Goal: Communication & Community: Answer question/provide support

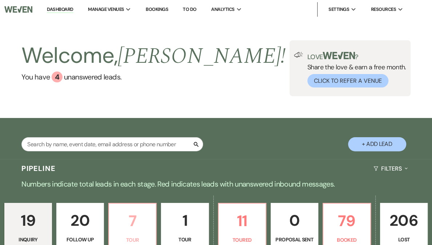
click at [138, 232] on p "7" at bounding box center [132, 221] width 38 height 24
select select "2"
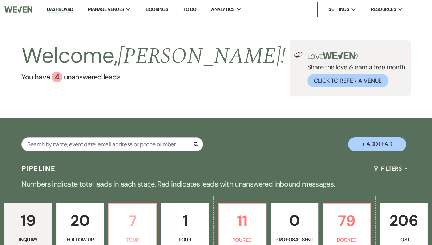
select select "2"
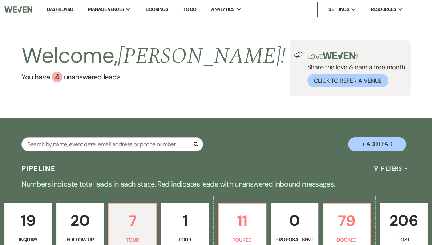
select select "2"
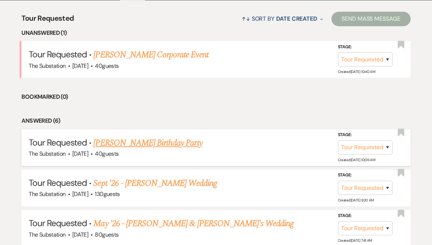
scroll to position [252, 0]
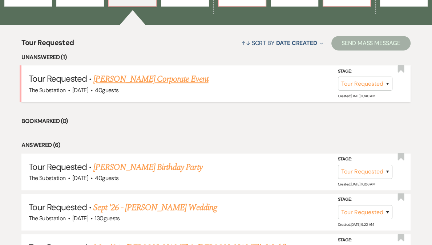
click at [147, 77] on link "[PERSON_NAME] Corporate Event" at bounding box center [150, 79] width 115 height 13
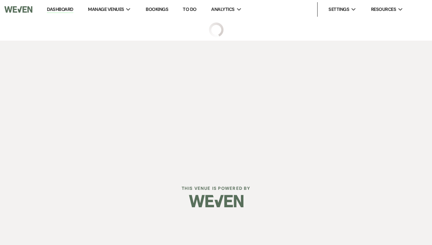
select select "2"
select select "5"
select select "9"
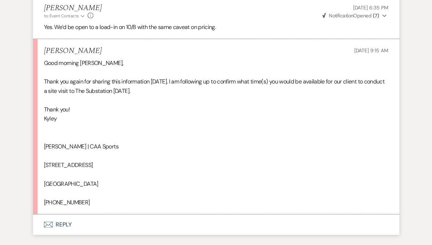
scroll to position [1197, 0]
click at [65, 225] on button "Envelope Reply" at bounding box center [216, 225] width 366 height 20
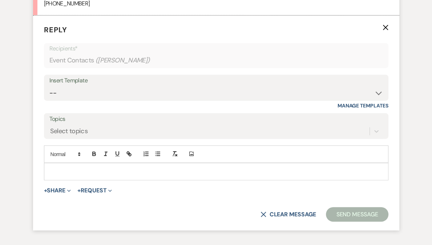
scroll to position [1282, 0]
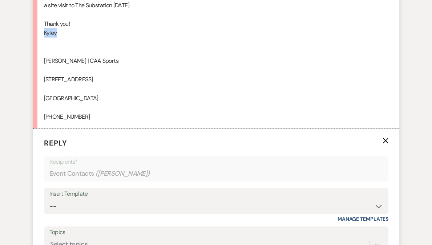
drag, startPoint x: 64, startPoint y: 33, endPoint x: 33, endPoint y: 34, distance: 30.9
click at [33, 34] on li "[PERSON_NAME] [DATE] 9:15 AM Good morning [PERSON_NAME], Thank you again for sh…" at bounding box center [216, 41] width 366 height 176
copy div "Kyley"
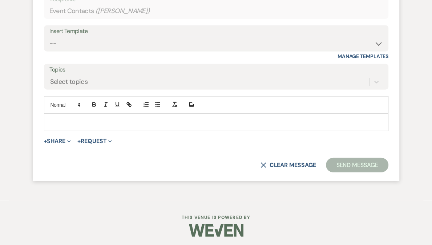
scroll to position [1447, 0]
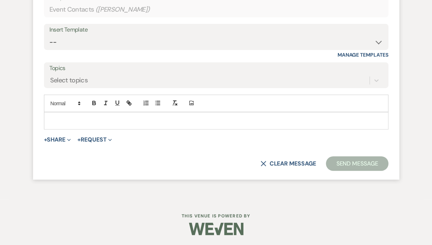
click at [89, 121] on p at bounding box center [216, 121] width 333 height 8
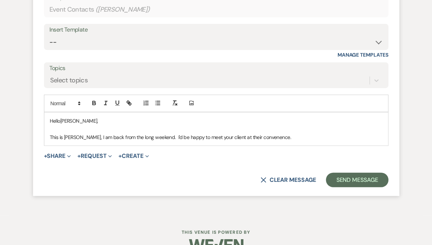
click at [247, 135] on span "This is [PERSON_NAME], I am back from the long weekend. I'd be happy to meet yo…" at bounding box center [170, 137] width 241 height 7
click at [278, 137] on p "This is [PERSON_NAME], I am back from the long weekend. I'd be happy to meet yo…" at bounding box center [216, 137] width 333 height 8
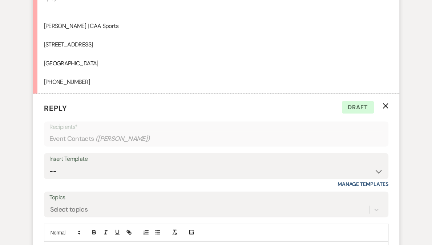
scroll to position [1431, 0]
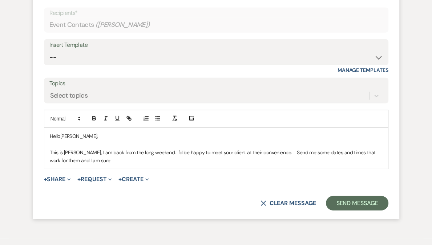
click at [242, 153] on span "This is [PERSON_NAME], I am back from the long weekend. I'd be happy to meet yo…" at bounding box center [213, 156] width 327 height 15
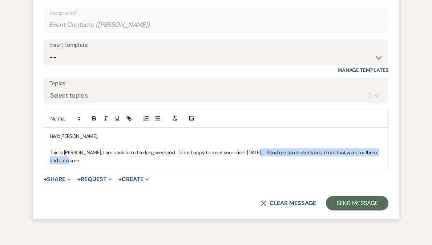
drag, startPoint x: 249, startPoint y: 152, endPoint x: 259, endPoint y: 160, distance: 12.5
click at [259, 160] on p "This is [PERSON_NAME], I am back from the long weekend. I'd be happy to meet yo…" at bounding box center [216, 157] width 333 height 16
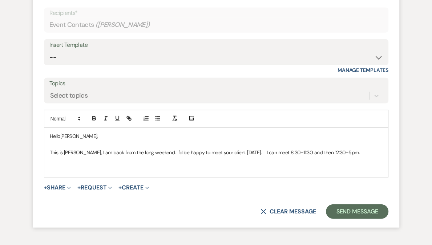
click at [273, 150] on span "This is [PERSON_NAME], I am back from the long weekend. I'd be happy to meet yo…" at bounding box center [205, 152] width 310 height 7
click at [109, 166] on p at bounding box center [216, 169] width 333 height 8
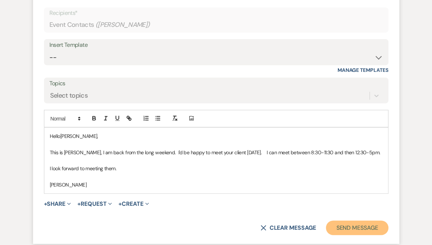
click at [347, 228] on button "Send Message" at bounding box center [357, 228] width 62 height 15
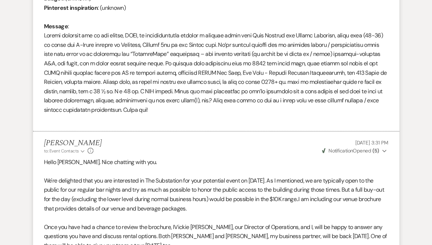
scroll to position [0, 0]
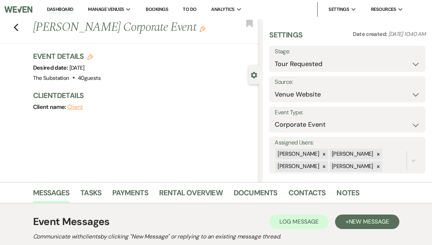
click at [77, 5] on li "Dashboard" at bounding box center [59, 9] width 33 height 15
click at [73, 7] on link "Dashboard" at bounding box center [60, 9] width 26 height 7
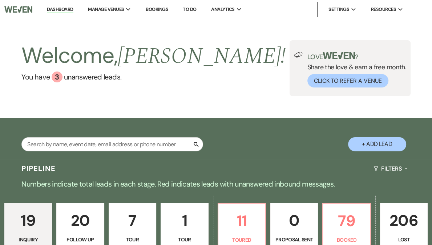
scroll to position [113, 0]
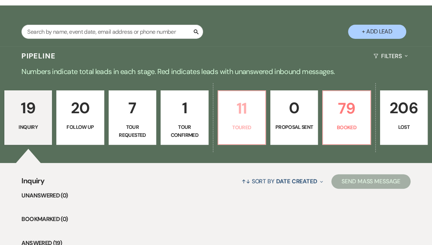
click at [224, 118] on p "11" at bounding box center [242, 108] width 38 height 24
select select "5"
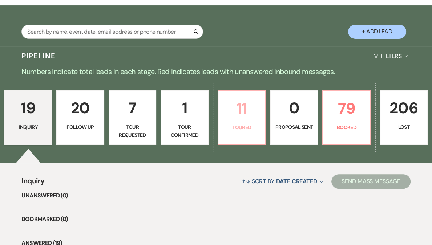
select select "5"
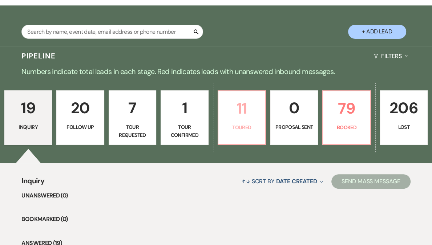
select select "5"
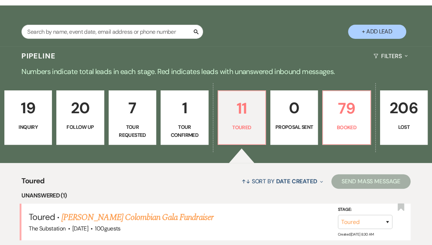
scroll to position [160, 0]
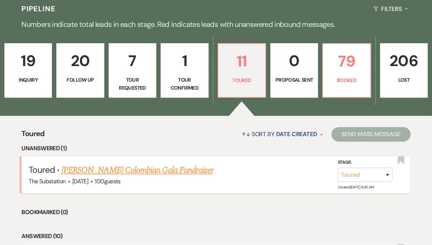
click at [189, 172] on link "[PERSON_NAME] Colombian Gala Fundraiser" at bounding box center [137, 170] width 152 height 13
select select "5"
select select "20"
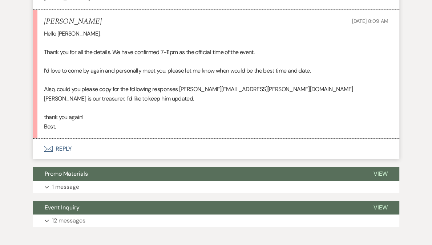
scroll to position [1909, 0]
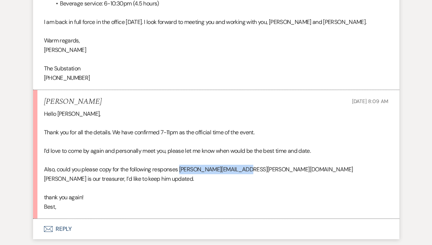
drag, startPoint x: 181, startPoint y: 161, endPoint x: 242, endPoint y: 157, distance: 61.6
click at [242, 165] on p "Also, could you please copy for the following responses [PERSON_NAME][EMAIL_ADD…" at bounding box center [216, 174] width 344 height 19
copy p "[PERSON_NAME][EMAIL_ADDRESS][PERSON_NAME][DOMAIN_NAME]"
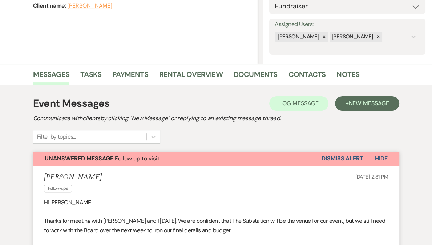
scroll to position [0, 0]
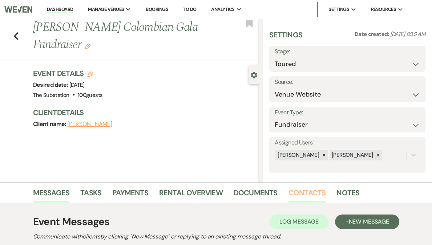
click at [311, 191] on link "Contacts" at bounding box center [307, 195] width 37 height 16
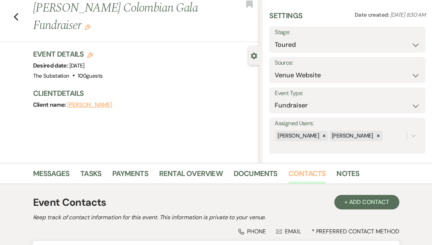
scroll to position [146, 0]
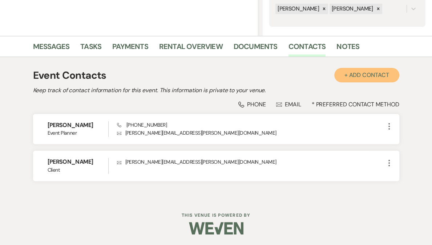
click at [364, 74] on button "+ Add Contact" at bounding box center [366, 75] width 65 height 15
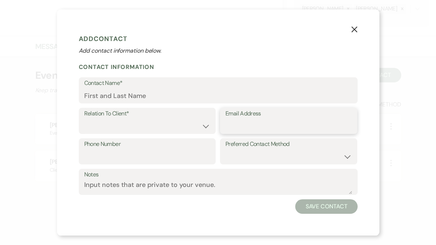
click at [279, 129] on input "Email Address" at bounding box center [289, 126] width 126 height 14
paste input "[PERSON_NAME][EMAIL_ADDRESS][PERSON_NAME][DOMAIN_NAME]"
type input "[PERSON_NAME][EMAIL_ADDRESS][PERSON_NAME][DOMAIN_NAME]"
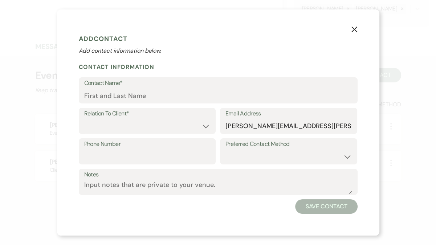
click at [227, 104] on form "Add Contact Add contact information below. Contact Information Contact Name* Re…" at bounding box center [218, 122] width 279 height 182
click at [184, 96] on input "Contact Name*" at bounding box center [218, 96] width 268 height 14
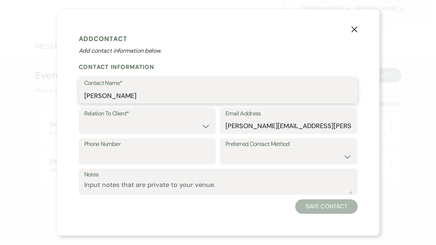
type input "[PERSON_NAME]"
click at [138, 125] on select "Client Event Planner Parent of Client Family Member Friend Other" at bounding box center [147, 126] width 126 height 14
select select "1"
click at [84, 119] on select "Client Event Planner Parent of Client Family Member Friend Other" at bounding box center [147, 126] width 126 height 14
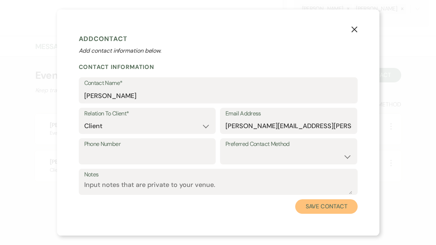
click at [339, 207] on button "Save Contact" at bounding box center [326, 206] width 62 height 15
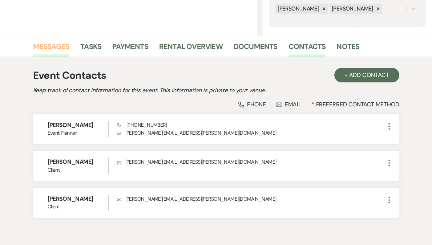
click at [54, 51] on link "Messages" at bounding box center [51, 49] width 37 height 16
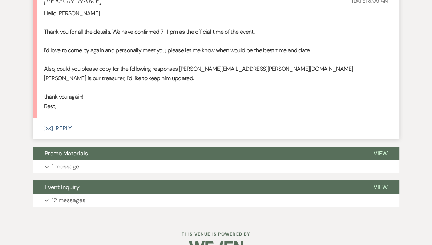
scroll to position [1963, 0]
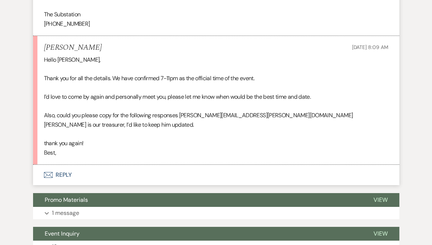
click at [65, 165] on button "Envelope Reply" at bounding box center [216, 175] width 366 height 20
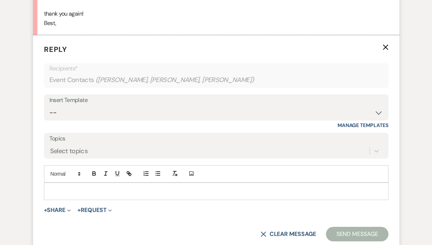
scroll to position [2094, 0]
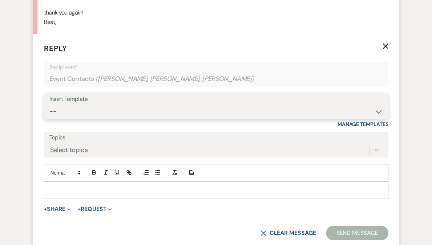
click at [88, 105] on select "-- Weven Planning Portal Introduction (Booked Events) Follow Up Contract (Pre-B…" at bounding box center [216, 112] width 334 height 14
select select "4505"
click at [49, 105] on select "-- Weven Planning Portal Introduction (Booked Events) Follow Up Contract (Pre-B…" at bounding box center [216, 112] width 334 height 14
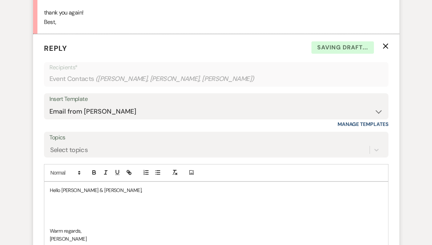
click at [87, 203] on p at bounding box center [216, 207] width 333 height 8
drag, startPoint x: 93, startPoint y: 173, endPoint x: 76, endPoint y: 172, distance: 17.1
click at [76, 186] on p "Hello [PERSON_NAME] & [PERSON_NAME]," at bounding box center [216, 190] width 333 height 8
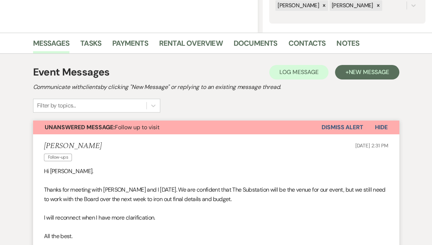
scroll to position [0, 0]
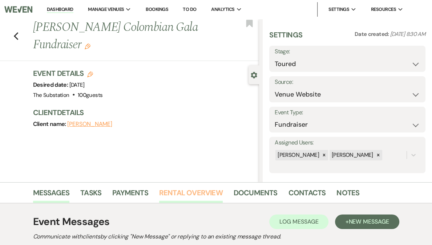
click at [191, 198] on link "Rental Overview" at bounding box center [191, 195] width 64 height 16
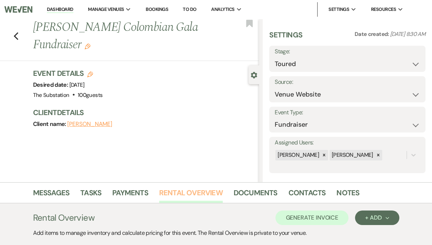
scroll to position [92, 0]
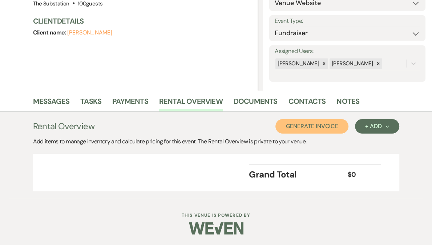
click at [318, 125] on button "Generate Invoice" at bounding box center [311, 126] width 73 height 15
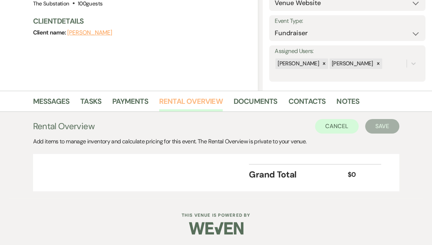
click at [193, 100] on link "Rental Overview" at bounding box center [191, 104] width 64 height 16
click at [335, 128] on button "Cancel" at bounding box center [337, 126] width 44 height 15
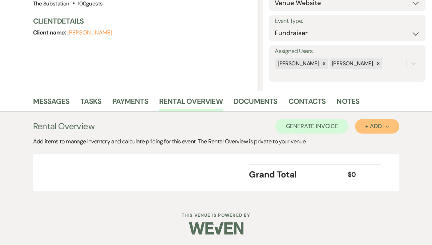
click at [378, 124] on div "+ Add Next" at bounding box center [377, 127] width 24 height 6
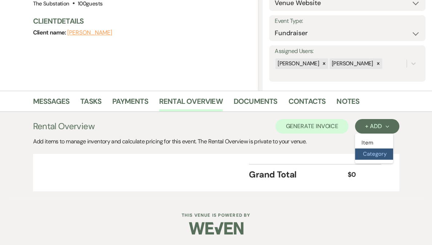
click at [368, 157] on button "Category" at bounding box center [374, 154] width 38 height 11
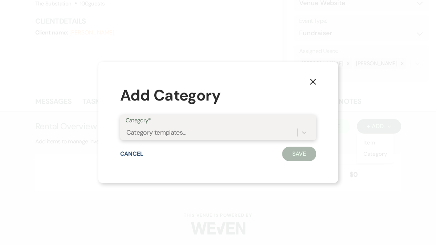
click at [184, 134] on div "Category templates..." at bounding box center [156, 133] width 60 height 10
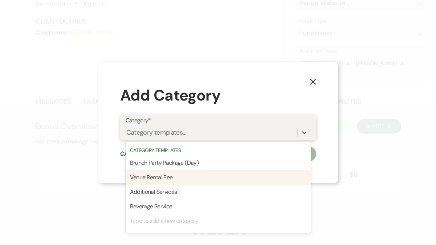
click at [181, 179] on div "Venue Rental Fee" at bounding box center [218, 177] width 185 height 15
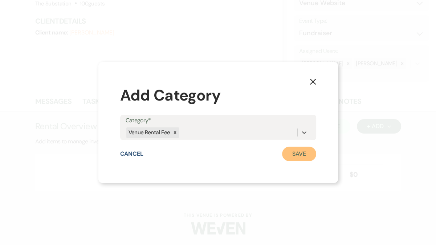
click at [302, 154] on button "Save" at bounding box center [299, 154] width 34 height 15
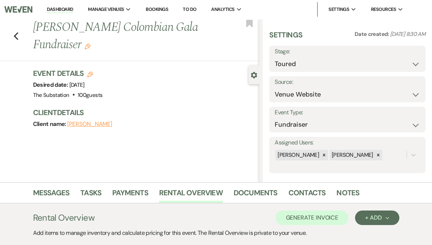
scroll to position [269, 0]
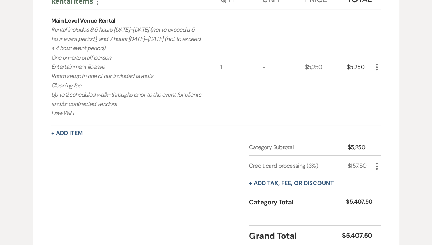
click at [375, 68] on icon "More" at bounding box center [376, 67] width 9 height 9
click at [397, 82] on button "Pencil Edit" at bounding box center [391, 82] width 38 height 12
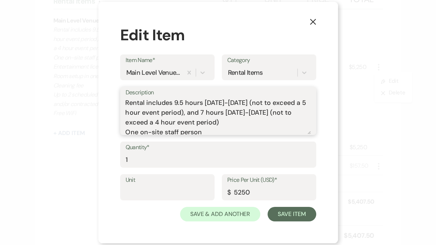
drag, startPoint x: 191, startPoint y: 113, endPoint x: 271, endPoint y: 121, distance: 80.6
click at [271, 121] on textarea "Rental includes 9.5 hours [DATE]-[DATE] (not to exceed a 5 hour event period), …" at bounding box center [218, 116] width 185 height 36
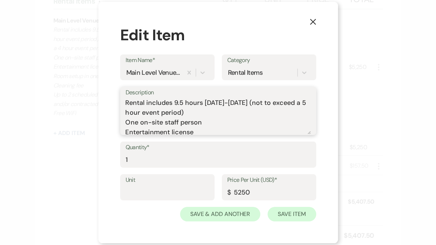
type textarea "Rental includes 9.5 hours [DATE]-[DATE] (not to exceed a 5 hour event period) O…"
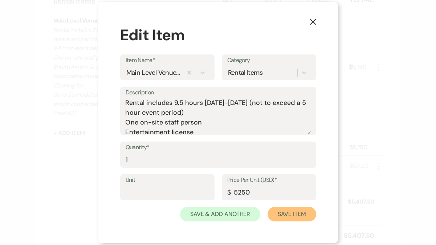
click at [293, 213] on button "Save Item" at bounding box center [292, 214] width 48 height 15
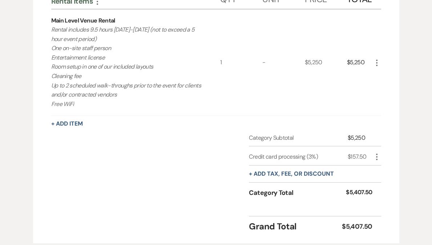
click at [211, 136] on div "Category Subtotal $5,250 Credit card processing (3%) $157.50 More + Add tax, fe…" at bounding box center [216, 172] width 330 height 77
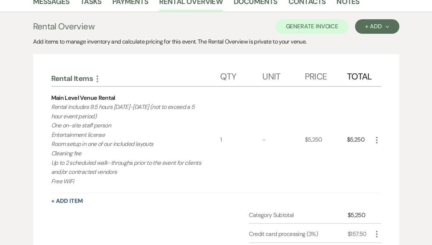
scroll to position [159, 0]
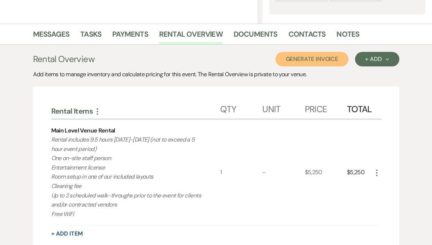
click at [322, 57] on button "Generate Invoice" at bounding box center [311, 59] width 73 height 15
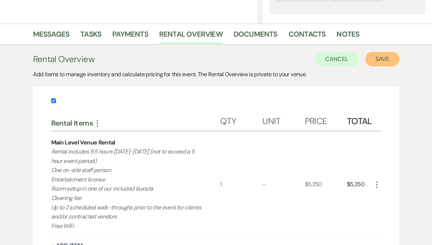
click at [389, 58] on button "Save" at bounding box center [382, 59] width 34 height 15
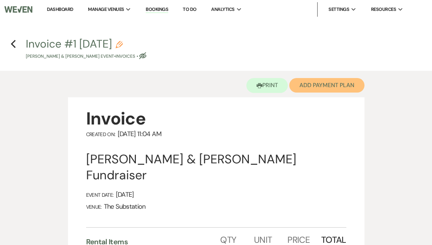
click at [328, 83] on button "Add Payment Plan" at bounding box center [326, 85] width 75 height 15
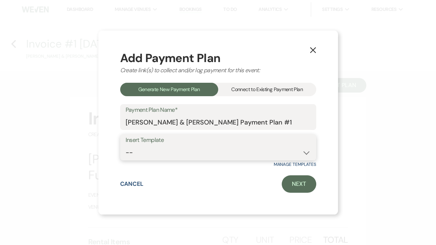
click at [180, 148] on select "-- Event Payment Plan Event Venue Rental due in full Additional Services, in fu…" at bounding box center [218, 153] width 185 height 14
click at [273, 89] on div "Connect to Existing Payment Plan" at bounding box center [267, 89] width 98 height 13
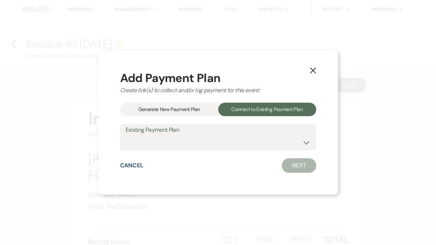
click at [164, 108] on div "Generate New Payment Plan" at bounding box center [169, 109] width 98 height 13
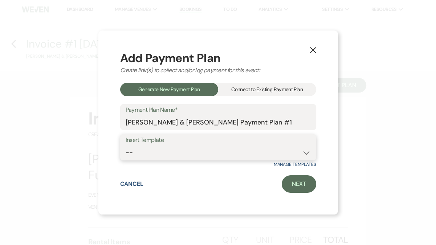
click at [176, 149] on select "-- Event Payment Plan Event Venue Rental due in full Additional Services, in fu…" at bounding box center [218, 153] width 185 height 14
select select "180"
click at [126, 146] on select "-- Event Payment Plan Event Venue Rental due in full Additional Services, in fu…" at bounding box center [218, 153] width 185 height 14
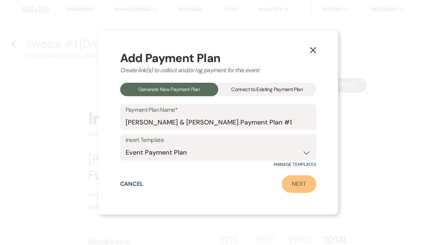
click at [295, 186] on link "Next" at bounding box center [299, 184] width 35 height 17
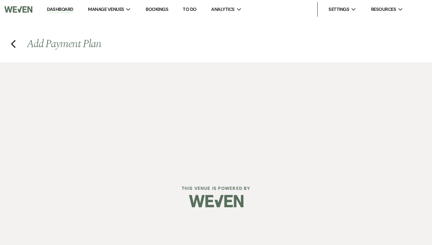
select select "27825"
select select "2"
select select "percentage"
select select "true"
select select "client"
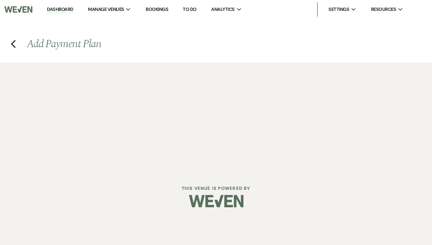
select select "weeks"
select select "2"
select select "percentage"
select select "true"
select select "client"
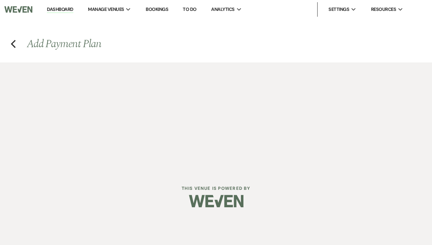
select select "weeks"
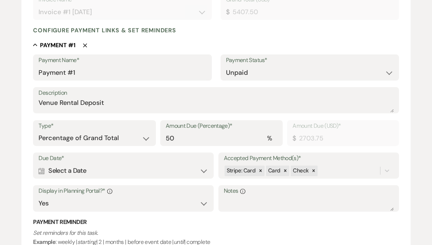
scroll to position [166, 0]
click at [102, 173] on div "Calendar Select a Date Expand" at bounding box center [124, 171] width 170 height 14
select select "day"
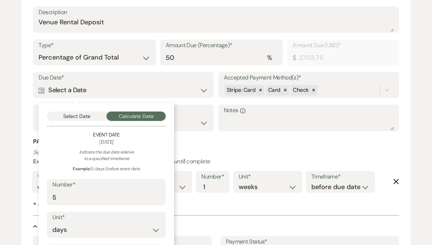
scroll to position [276, 0]
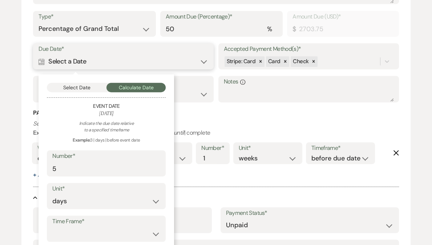
click at [87, 88] on button "Select Date" at bounding box center [77, 87] width 60 height 9
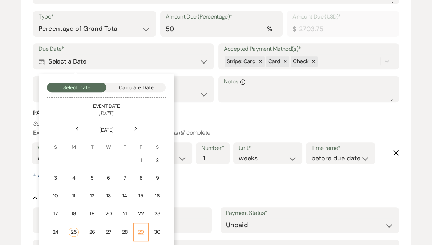
click at [140, 229] on div "29" at bounding box center [141, 233] width 6 height 8
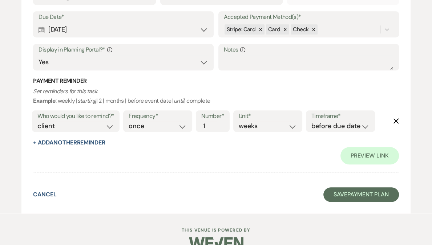
scroll to position [602, 0]
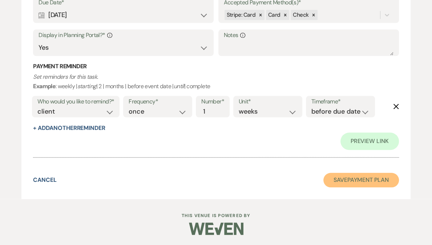
click at [360, 182] on button "Save Payment Plan" at bounding box center [361, 180] width 76 height 15
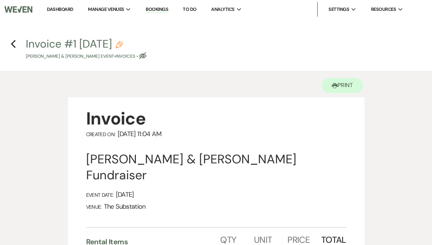
click at [10, 44] on h4 "Previous Invoice #1 [DATE] Pencil [PERSON_NAME] & [PERSON_NAME] Event • Invoice…" at bounding box center [216, 48] width 432 height 24
click at [14, 43] on icon "Previous" at bounding box center [13, 44] width 5 height 9
select select "5"
select select "20"
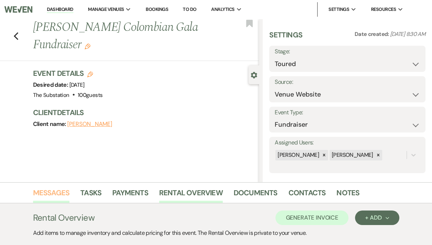
click at [52, 197] on link "Messages" at bounding box center [51, 195] width 37 height 16
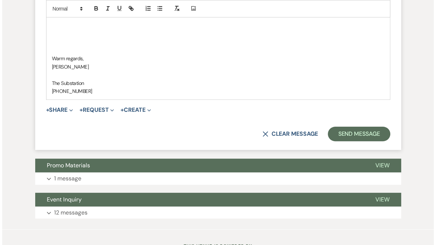
scroll to position [2268, 0]
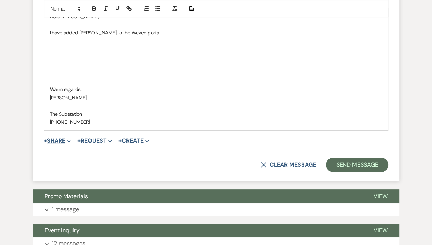
click at [59, 138] on button "+ Share Expand" at bounding box center [57, 141] width 27 height 6
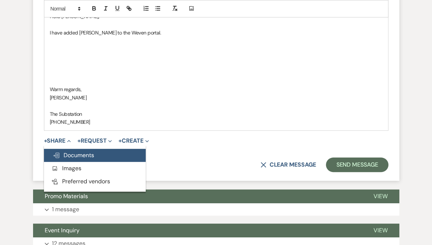
click at [78, 152] on span "Doc Upload Documents" at bounding box center [73, 156] width 41 height 8
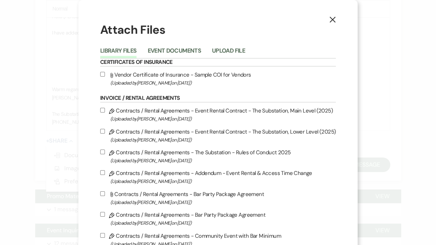
click at [193, 111] on label "Pencil Contracts / Rental Agreements - Event Rental Contract - The Substation, …" at bounding box center [218, 114] width 236 height 17
click at [105, 111] on input "Pencil Contracts / Rental Agreements - Event Rental Contract - The Substation, …" at bounding box center [102, 110] width 5 height 5
checkbox input "true"
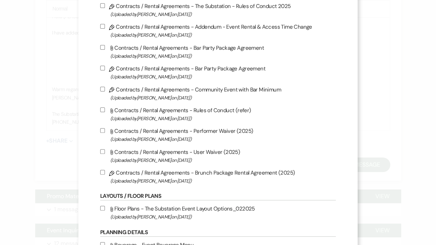
scroll to position [0, 0]
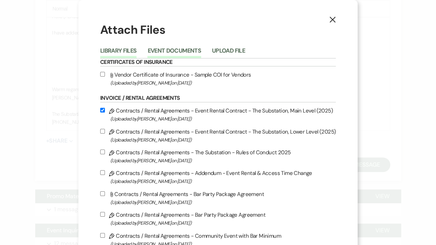
click at [191, 51] on button "Event Documents" at bounding box center [174, 53] width 53 height 10
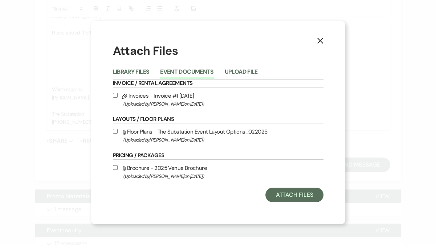
click at [166, 101] on span "(Uploaded by [PERSON_NAME] on [DATE] )" at bounding box center [223, 104] width 201 height 8
click at [118, 98] on input "Pencil Invoices - Invoice #1 [DATE] (Uploaded by [PERSON_NAME] on [DATE] )" at bounding box center [115, 95] width 5 height 5
checkbox input "true"
click at [290, 196] on button "Attach Files" at bounding box center [295, 195] width 58 height 15
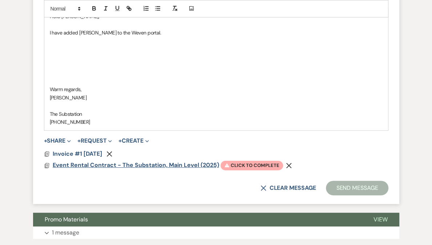
click at [129, 161] on span "Event Rental Contract - The Substation, Main Level (2025)" at bounding box center [136, 165] width 166 height 8
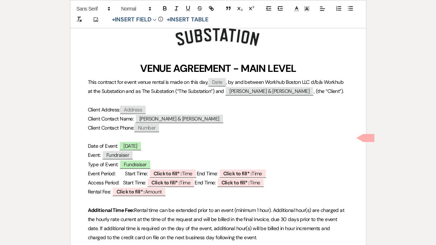
scroll to position [160, 0]
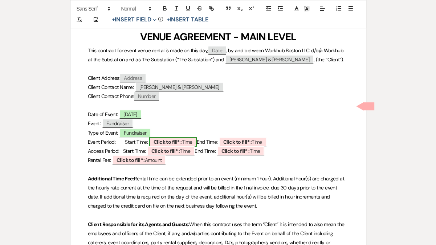
click at [181, 144] on span "Click to fill* : Time" at bounding box center [173, 141] width 48 height 9
select select "owner"
select select "Time"
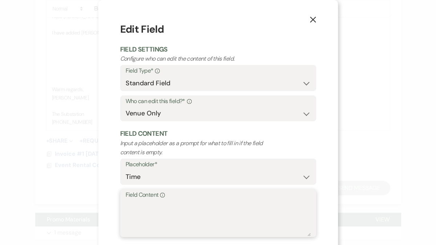
click at [164, 215] on textarea "Field Content Info" at bounding box center [218, 218] width 185 height 36
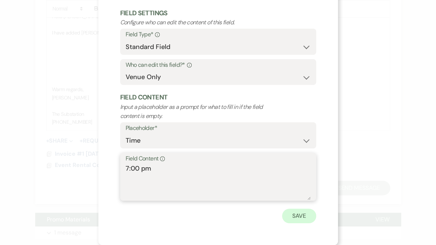
type textarea "7:00 pm"
click at [294, 215] on button "Save" at bounding box center [299, 216] width 34 height 15
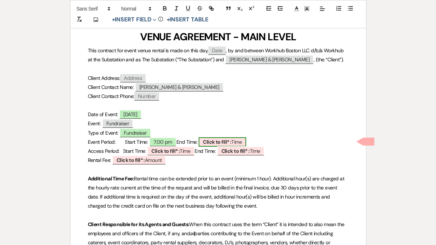
click at [227, 141] on b "Click to fill* :" at bounding box center [217, 142] width 28 height 7
select select "owner"
select select "Time"
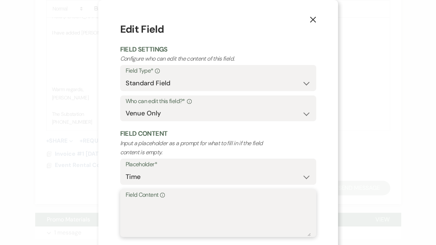
click at [148, 216] on textarea "Field Content Info" at bounding box center [218, 218] width 185 height 36
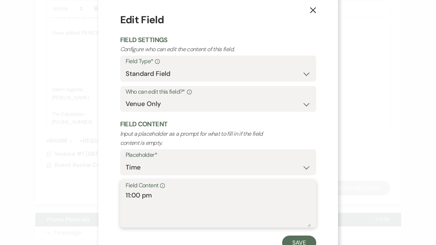
scroll to position [11, 0]
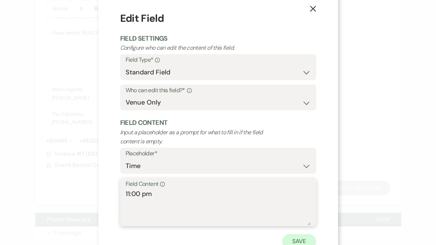
type textarea "11:00 pm"
click at [295, 239] on button "Save" at bounding box center [299, 241] width 34 height 15
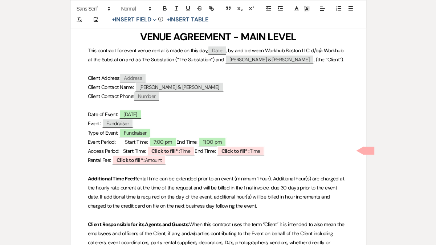
scroll to position [171, 0]
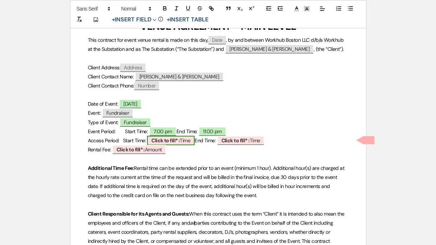
click at [188, 141] on span "Click to fill* : Time" at bounding box center [171, 140] width 48 height 9
select select "owner"
select select "Time"
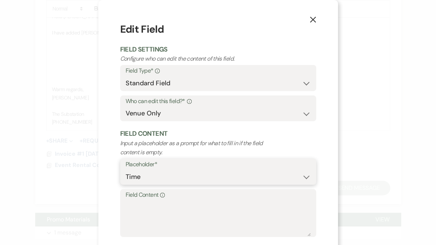
click at [145, 178] on select "Custom Placeholder Date Time Name Location Venue Name Type Number Budget Addres…" at bounding box center [218, 177] width 185 height 14
click at [182, 217] on textarea "Field Content Info" at bounding box center [218, 218] width 185 height 36
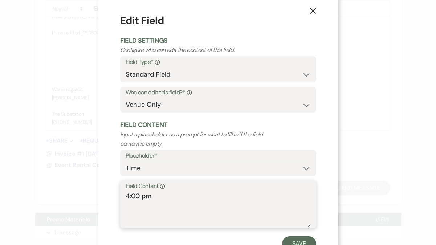
scroll to position [36, 0]
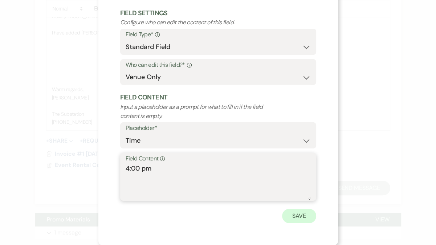
type textarea "4:00 pm"
click at [293, 217] on button "Save" at bounding box center [299, 216] width 34 height 15
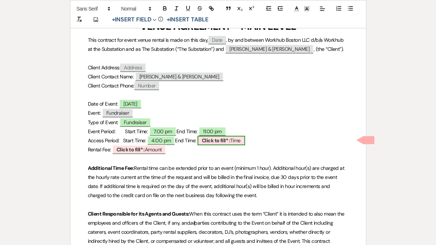
click at [230, 141] on b "Click to fill* :" at bounding box center [216, 140] width 28 height 7
select select "owner"
select select "Time"
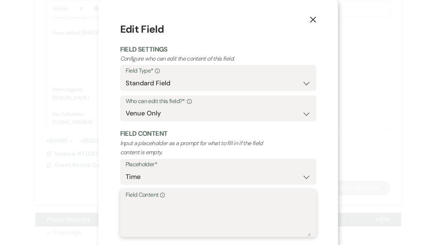
click at [158, 234] on textarea "Field Content Info" at bounding box center [218, 218] width 185 height 36
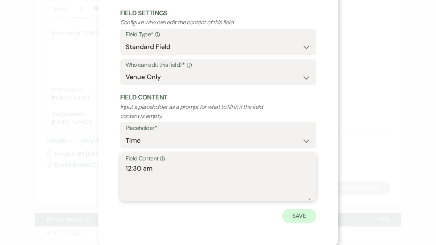
type textarea "12:30 am"
click at [305, 217] on button "Save" at bounding box center [299, 216] width 34 height 15
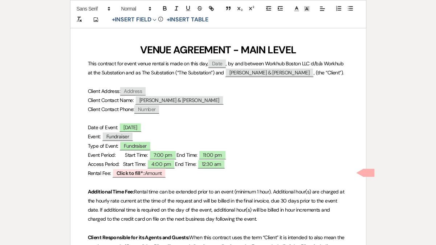
scroll to position [147, 0]
click at [226, 165] on span "12:30 am" at bounding box center [212, 164] width 28 height 9
select select "owner"
select select "Time"
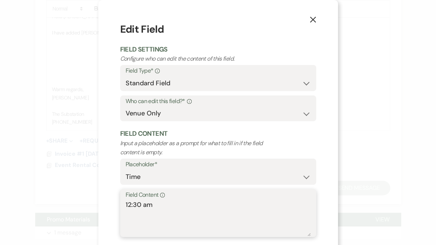
click at [180, 210] on textarea "12:30 am" at bounding box center [218, 218] width 185 height 36
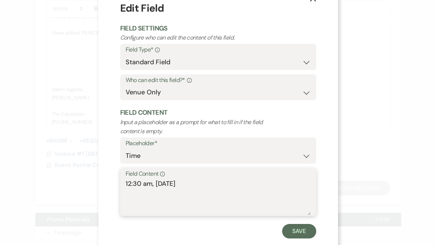
scroll to position [36, 0]
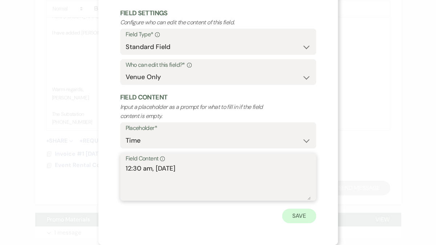
type textarea "12:30 am, [DATE]"
click at [299, 218] on button "Save" at bounding box center [299, 216] width 34 height 15
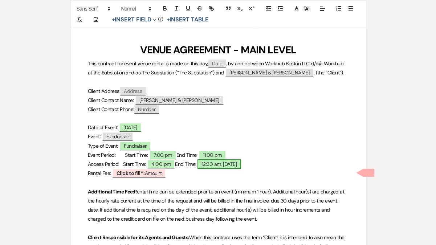
click at [221, 165] on span "12:30 am, [DATE]" at bounding box center [220, 164] width 44 height 9
select select "owner"
select select "Time"
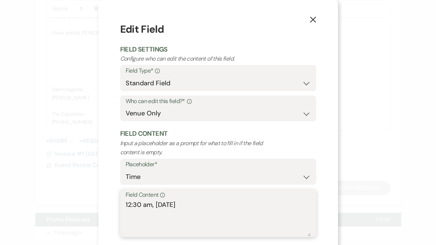
drag, startPoint x: 139, startPoint y: 205, endPoint x: 116, endPoint y: 204, distance: 22.9
click at [116, 204] on div "X Edit Field Field Settings Configure who can edit the content of this field. F…" at bounding box center [218, 141] width 240 height 282
type textarea "12:30 am, [DATE]"
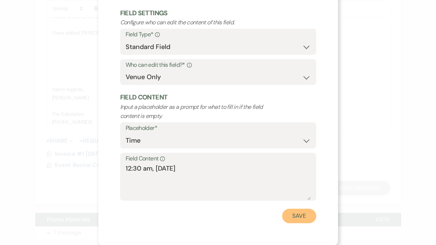
click at [295, 215] on button "Save" at bounding box center [299, 216] width 34 height 15
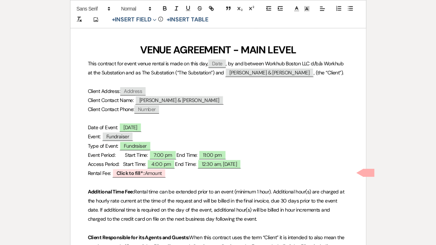
click at [194, 177] on p "Rental Fee: ﻿ Click to fill* : Amount ﻿" at bounding box center [218, 173] width 261 height 9
click at [150, 174] on span "Click to fill* : Amount" at bounding box center [139, 173] width 54 height 9
select select "owner"
select select "Amount"
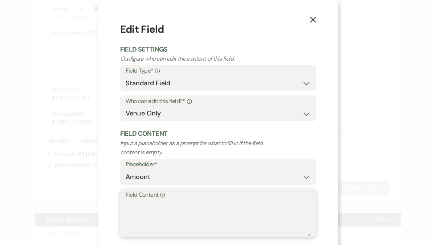
click at [159, 223] on textarea "Field Content Info" at bounding box center [218, 218] width 185 height 36
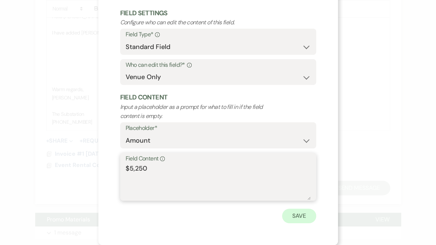
type textarea "$5,250"
click at [292, 218] on button "Save" at bounding box center [299, 216] width 34 height 15
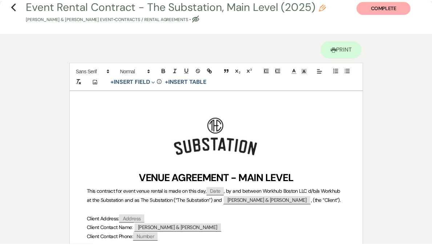
scroll to position [0, 0]
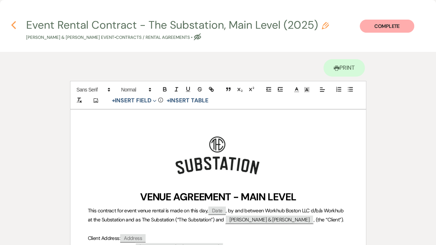
click at [15, 26] on icon "Previous" at bounding box center [13, 25] width 5 height 9
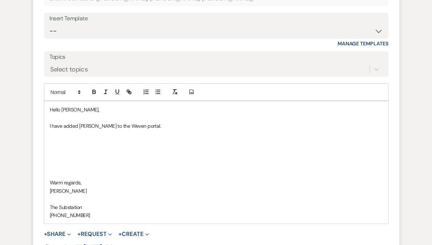
scroll to position [2139, 0]
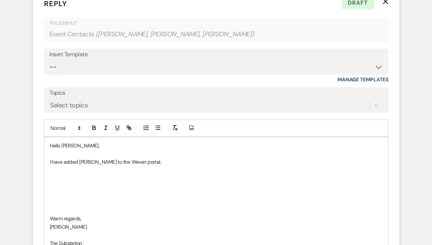
click at [48, 143] on div "Hello [PERSON_NAME], I have added [PERSON_NAME] to the Weven portal. Warm regar…" at bounding box center [216, 198] width 344 height 122
click at [151, 158] on p "I have added [PERSON_NAME] to the Weven portal." at bounding box center [216, 162] width 333 height 8
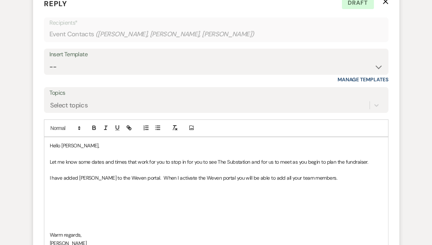
click at [77, 190] on p at bounding box center [216, 194] width 333 height 8
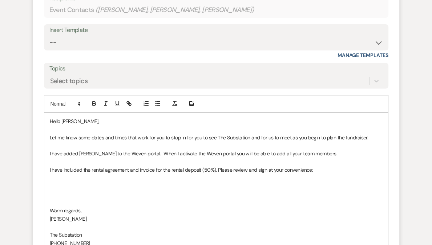
scroll to position [2187, 0]
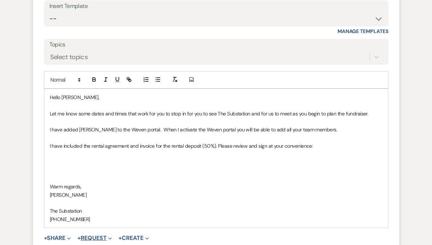
click at [97, 235] on button "+ Request Expand" at bounding box center [94, 238] width 35 height 6
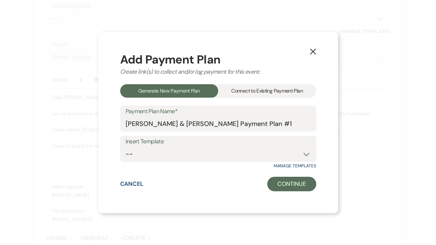
click at [277, 90] on div "Connect to Existing Payment Plan" at bounding box center [267, 90] width 98 height 13
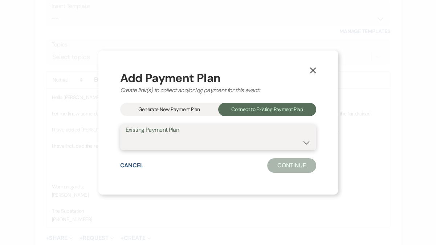
click at [168, 144] on select at bounding box center [218, 143] width 185 height 14
click at [311, 69] on use "button" at bounding box center [313, 71] width 6 height 6
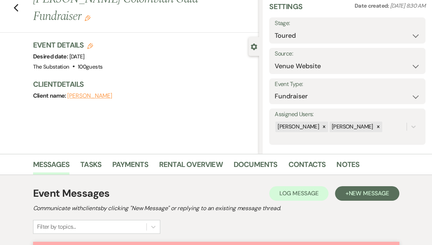
scroll to position [0, 0]
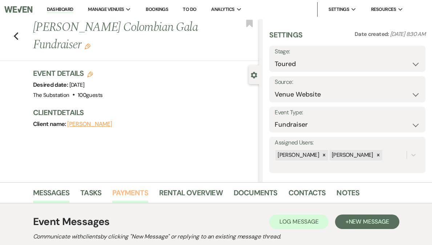
click at [127, 189] on link "Payments" at bounding box center [130, 195] width 36 height 16
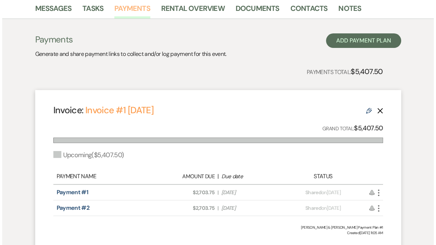
scroll to position [243, 0]
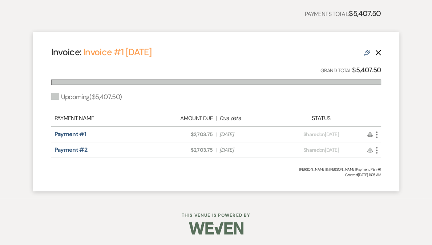
click at [378, 133] on icon "More" at bounding box center [376, 134] width 9 height 9
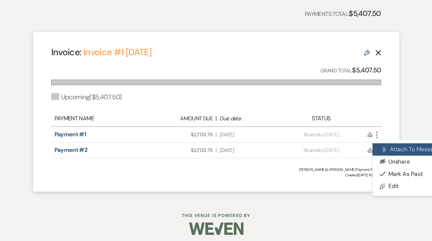
click at [398, 151] on button "Attach File Attach to Message" at bounding box center [408, 149] width 73 height 12
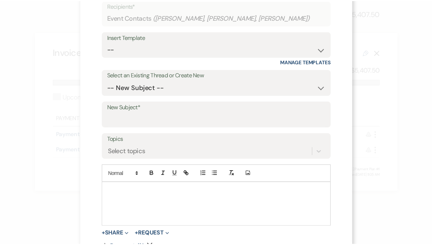
scroll to position [0, 0]
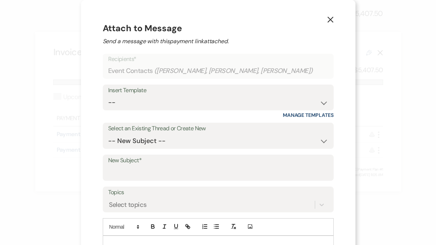
click at [327, 20] on use "button" at bounding box center [330, 20] width 6 height 6
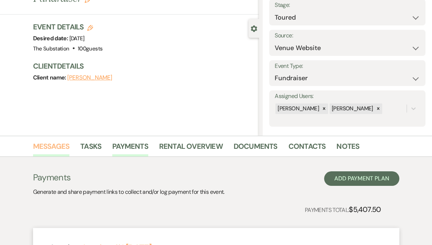
click at [61, 147] on link "Messages" at bounding box center [51, 149] width 37 height 16
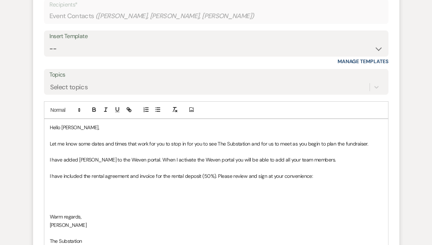
scroll to position [2166, 0]
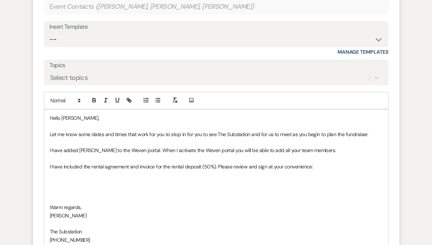
click at [109, 187] on p at bounding box center [216, 191] width 333 height 8
click at [102, 179] on p at bounding box center [216, 183] width 333 height 8
click at [325, 163] on p "I have included the rental agreement and invoice for the rental deposit (50%). …" at bounding box center [216, 167] width 333 height 8
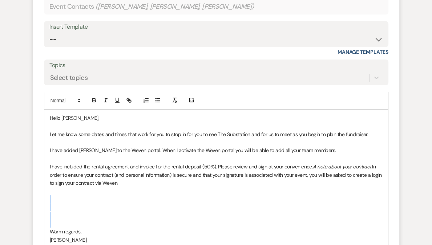
drag, startPoint x: 92, startPoint y: 180, endPoint x: 94, endPoint y: 205, distance: 25.9
click at [94, 205] on div "Hello [PERSON_NAME], Let me know some dates and times that work for you to stop…" at bounding box center [216, 191] width 344 height 163
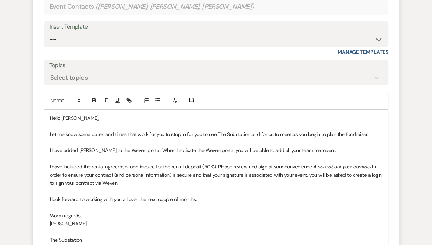
click at [182, 163] on p "I have included the rental agreement and invoice for the rental deposit (50%). …" at bounding box center [216, 175] width 333 height 24
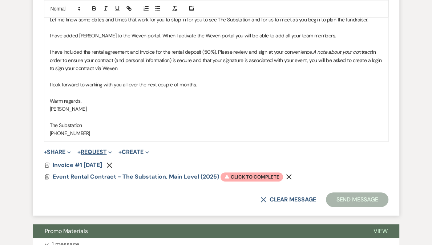
click at [97, 149] on button "+ Request Expand" at bounding box center [94, 152] width 35 height 6
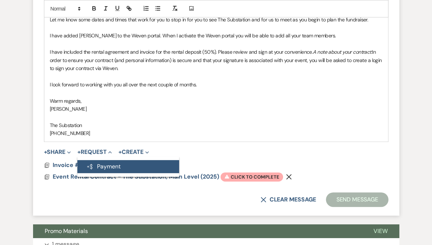
click at [101, 160] on button "Generate Payment Payment" at bounding box center [128, 166] width 102 height 13
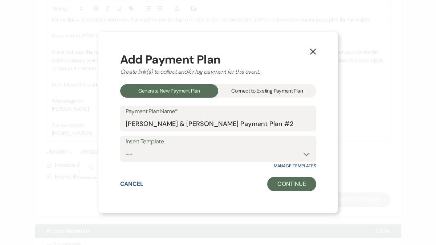
click at [249, 93] on div "Connect to Existing Payment Plan" at bounding box center [267, 90] width 98 height 13
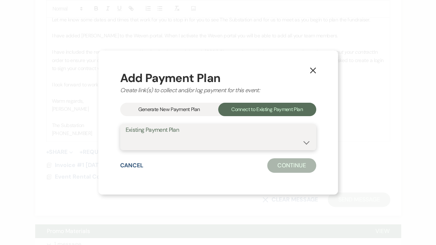
click at [190, 146] on select "[PERSON_NAME] & [PERSON_NAME] Payment Plan #1" at bounding box center [218, 143] width 185 height 14
select select "24962"
click at [126, 136] on select "[PERSON_NAME] & [PERSON_NAME] Payment Plan #1" at bounding box center [218, 143] width 185 height 14
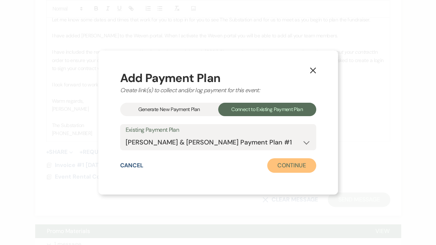
click at [294, 167] on button "Continue" at bounding box center [291, 165] width 49 height 15
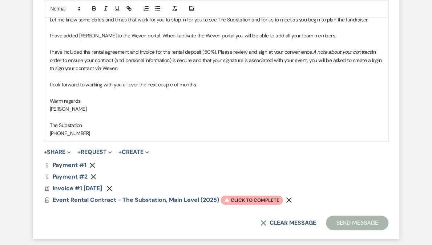
click at [93, 174] on icon "Remove" at bounding box center [93, 177] width 6 height 6
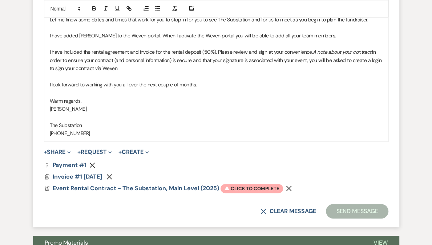
click at [136, 113] on p at bounding box center [216, 117] width 333 height 8
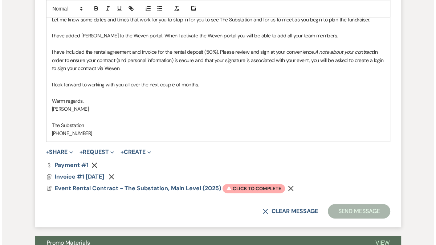
scroll to position [2234, 0]
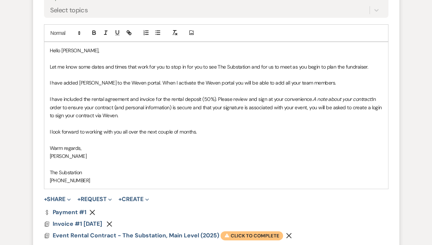
click at [251, 231] on span "Warning Click to complete" at bounding box center [252, 235] width 63 height 9
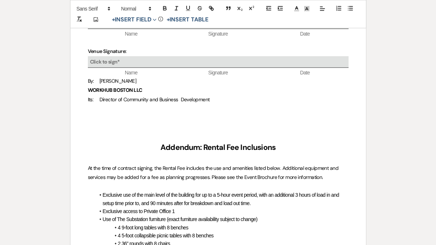
scroll to position [1464, 0]
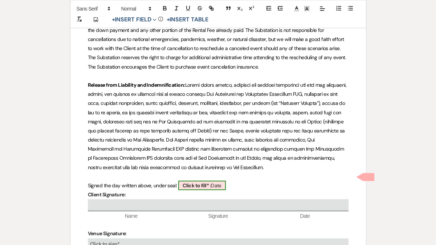
click at [208, 182] on b "Click to fill* :" at bounding box center [197, 185] width 28 height 7
select select "owner"
select select "Date"
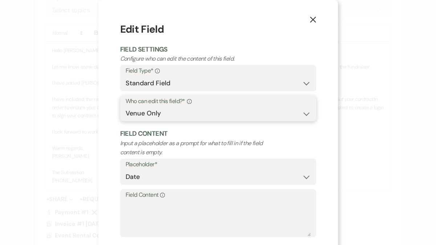
click at [172, 112] on select "Both Venue & Client Client Only Venue Only" at bounding box center [218, 113] width 185 height 14
select select "client"
click at [126, 113] on select "Both Venue & Client Client Only Venue Only" at bounding box center [218, 113] width 185 height 14
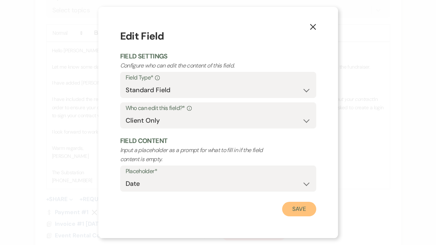
click at [298, 212] on button "Save" at bounding box center [299, 209] width 34 height 15
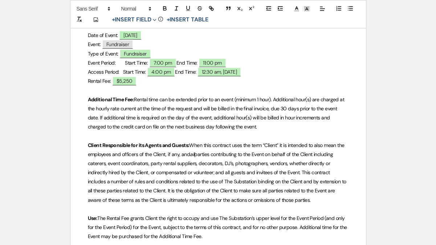
scroll to position [206, 0]
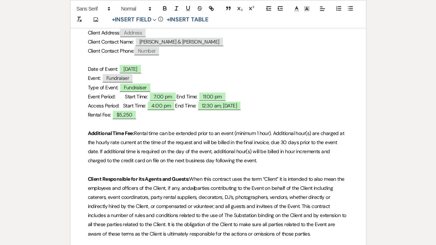
click at [161, 152] on span "Rental time can be extended prior to an event (minimum 1 hour). Additional hour…" at bounding box center [217, 147] width 258 height 34
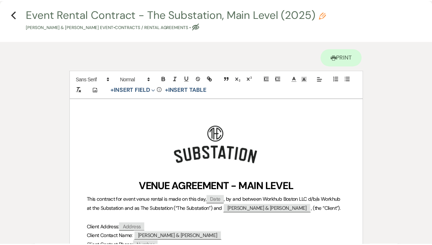
scroll to position [0, 0]
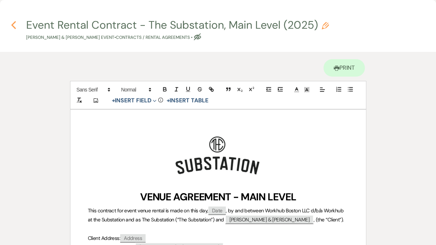
click at [13, 26] on use "button" at bounding box center [13, 25] width 5 height 8
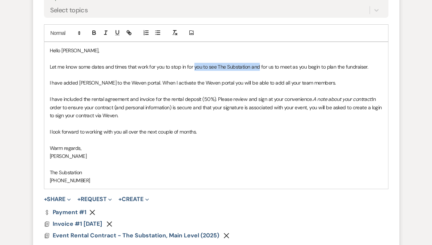
drag, startPoint x: 260, startPoint y: 47, endPoint x: 194, endPoint y: 48, distance: 66.1
click at [194, 63] on p "Let me know some dates and times that work for you to stop in for you to see Th…" at bounding box center [216, 67] width 333 height 8
click at [45, 44] on div "Hello [PERSON_NAME], Let me know some dates and times that work for you to stop…" at bounding box center [216, 115] width 344 height 147
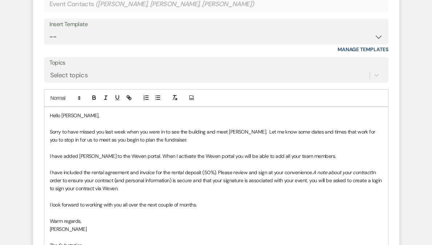
scroll to position [2169, 0]
click at [138, 152] on p "I have added [PERSON_NAME] to the Weven portal. When I activate the Weven porta…" at bounding box center [216, 156] width 333 height 8
click at [265, 193] on p at bounding box center [216, 197] width 333 height 8
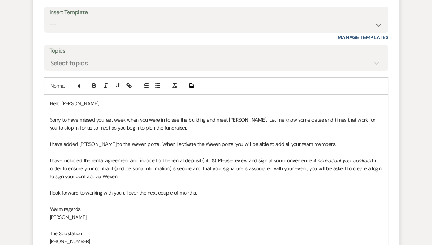
scroll to position [2207, 0]
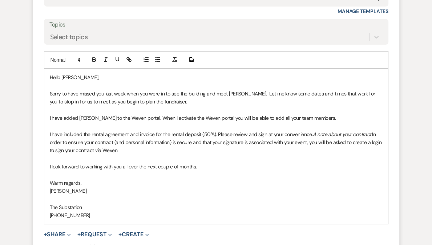
drag, startPoint x: 314, startPoint y: 115, endPoint x: 313, endPoint y: 130, distance: 14.6
click at [313, 130] on p "I have included the rental agreement and invoice for the rental deposit (50%). …" at bounding box center [216, 142] width 333 height 24
click at [173, 179] on p "Warm regards," at bounding box center [216, 183] width 333 height 8
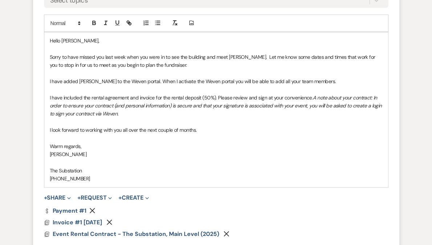
scroll to position [2249, 0]
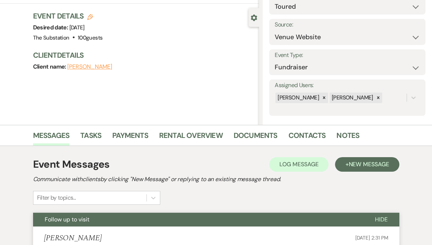
scroll to position [0, 0]
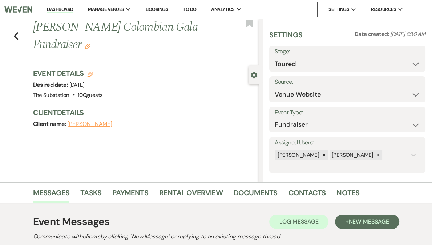
click at [73, 7] on link "Dashboard" at bounding box center [60, 9] width 26 height 7
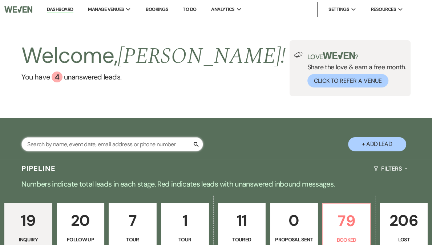
click at [96, 144] on input "text" at bounding box center [112, 144] width 182 height 14
type input "[PERSON_NAME]"
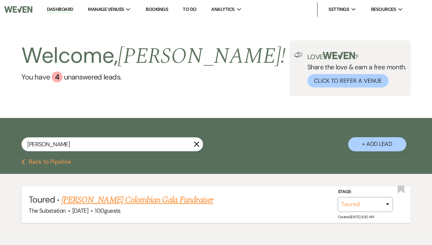
click at [368, 209] on select "Inquiry Follow Up Tour Requested Tour Confirmed Toured Proposal Sent Booked Lost" at bounding box center [365, 205] width 55 height 14
click at [338, 198] on select "Inquiry Follow Up Tour Requested Tour Confirmed Toured Proposal Sent Booked Lost" at bounding box center [365, 205] width 55 height 14
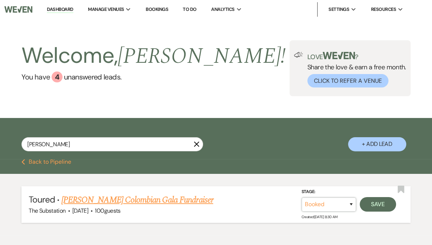
click at [330, 200] on select "Inquiry Follow Up Tour Requested Tour Confirmed Toured Proposal Sent Booked Lost" at bounding box center [329, 205] width 55 height 14
select select "6"
click at [302, 198] on select "Inquiry Follow Up Tour Requested Tour Confirmed Toured Proposal Sent Booked Lost" at bounding box center [329, 205] width 55 height 14
click at [376, 205] on button "Save" at bounding box center [378, 204] width 36 height 15
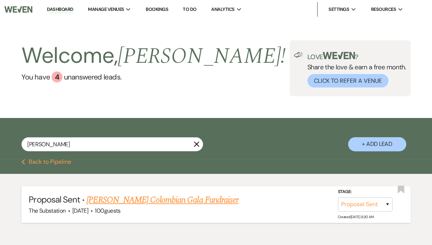
click at [73, 9] on link "Dashboard" at bounding box center [60, 9] width 26 height 7
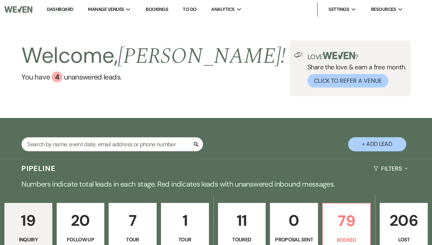
scroll to position [104, 0]
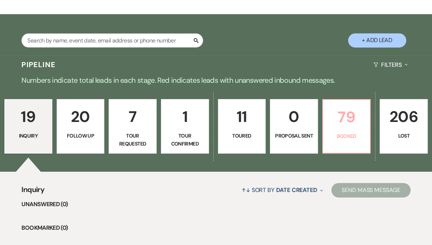
click at [332, 122] on p "79" at bounding box center [346, 117] width 39 height 24
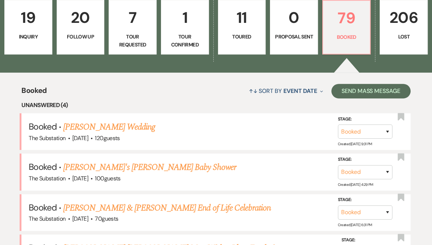
scroll to position [203, 0]
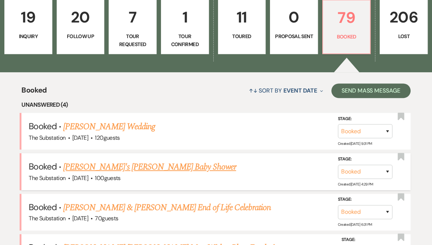
click at [144, 164] on link "[PERSON_NAME]'s [PERSON_NAME] Baby Shower" at bounding box center [149, 167] width 173 height 13
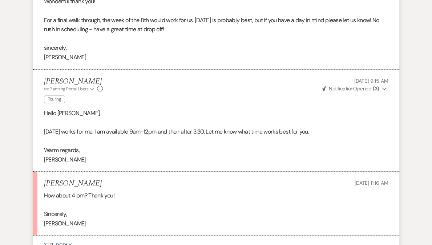
scroll to position [2665, 0]
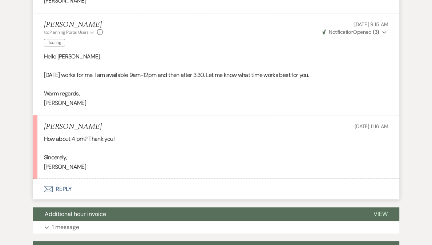
click at [65, 188] on button "Envelope Reply" at bounding box center [216, 189] width 366 height 20
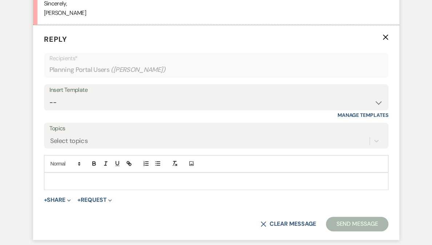
scroll to position [2828, 0]
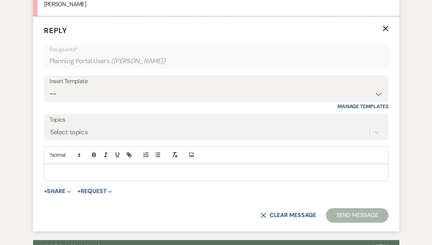
click at [69, 176] on div at bounding box center [216, 172] width 344 height 17
click at [76, 94] on select "-- Weven Planning Portal Introduction (Booked Events) Follow Up Contract (Pre-B…" at bounding box center [216, 94] width 334 height 14
select select "4505"
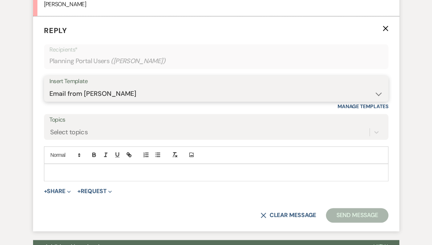
click at [49, 87] on select "-- Weven Planning Portal Introduction (Booked Events) Follow Up Contract (Pre-B…" at bounding box center [216, 94] width 334 height 14
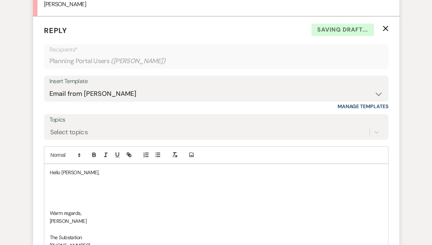
click at [68, 186] on p at bounding box center [216, 189] width 333 height 8
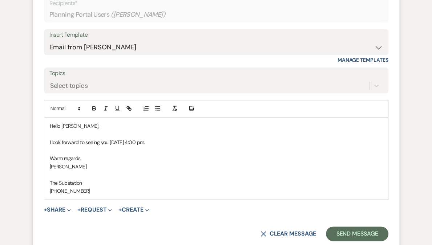
scroll to position [2951, 0]
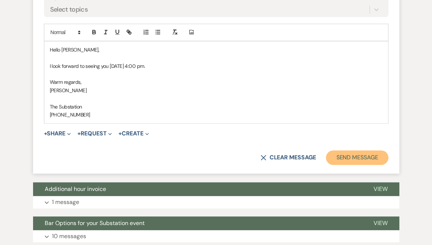
click at [364, 154] on button "Send Message" at bounding box center [357, 157] width 62 height 15
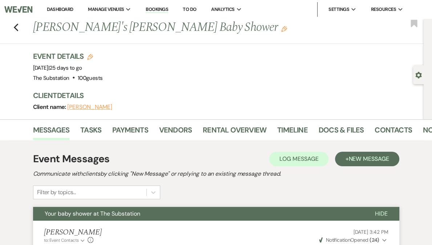
scroll to position [0, 0]
click at [73, 10] on link "Dashboard" at bounding box center [60, 9] width 26 height 6
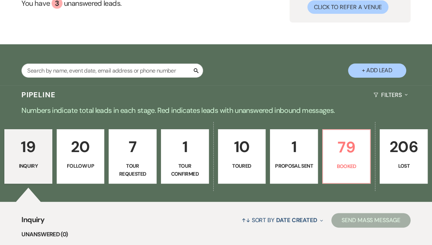
scroll to position [186, 0]
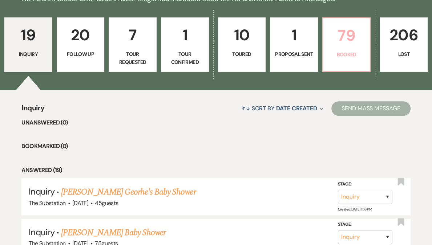
click at [342, 51] on p "Booked" at bounding box center [346, 55] width 39 height 8
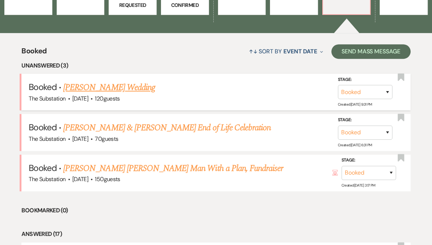
scroll to position [243, 0]
click at [109, 87] on link "[PERSON_NAME] Wedding" at bounding box center [109, 87] width 92 height 13
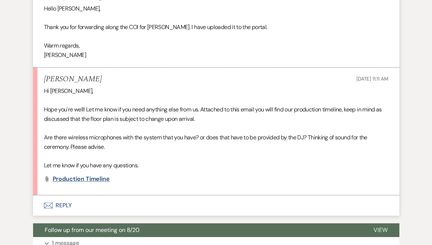
click at [93, 180] on span "Production Timeline" at bounding box center [81, 179] width 57 height 8
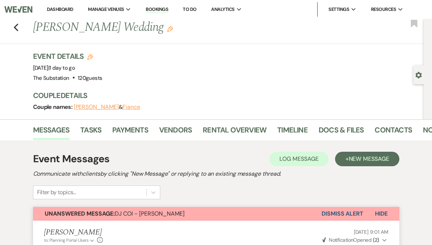
click at [73, 7] on link "Dashboard" at bounding box center [60, 9] width 26 height 6
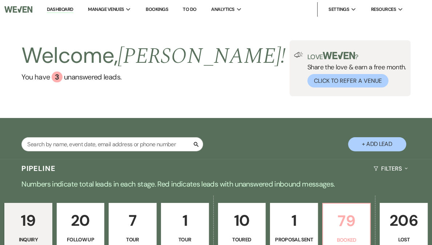
click at [327, 223] on p "79" at bounding box center [346, 221] width 39 height 24
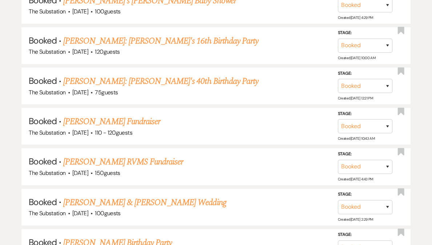
scroll to position [620, 0]
click at [153, 40] on link "[PERSON_NAME]: [PERSON_NAME]'s 16th Birthday Party" at bounding box center [160, 41] width 195 height 13
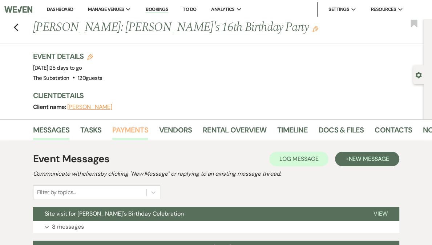
click at [137, 132] on link "Payments" at bounding box center [130, 132] width 36 height 16
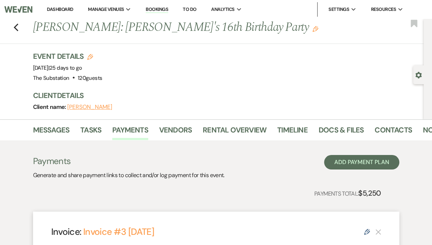
click at [73, 8] on link "Dashboard" at bounding box center [60, 9] width 26 height 6
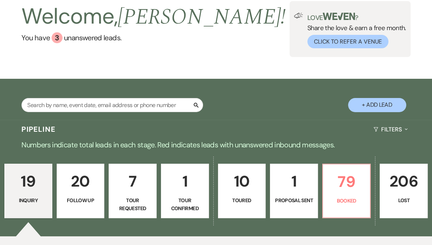
scroll to position [106, 0]
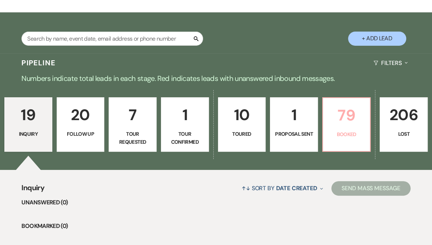
click at [327, 127] on p "79" at bounding box center [346, 115] width 39 height 24
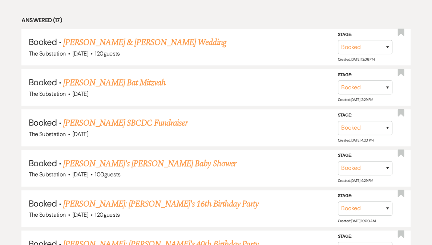
scroll to position [504, 0]
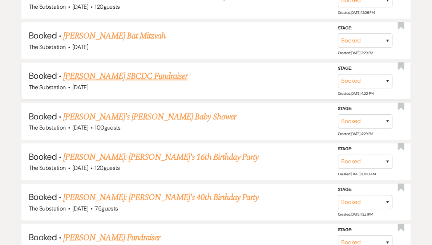
click at [167, 72] on link "[PERSON_NAME] SBCDC Fundraiser" at bounding box center [125, 76] width 124 height 13
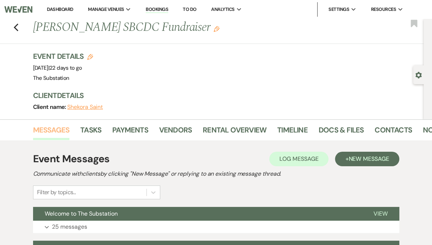
click at [62, 128] on link "Messages" at bounding box center [51, 132] width 37 height 16
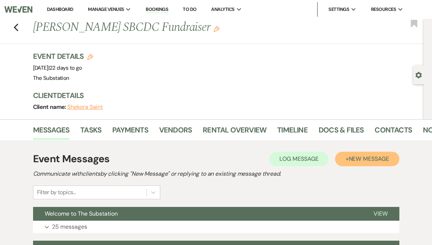
click at [366, 153] on button "+ New Message" at bounding box center [367, 159] width 64 height 15
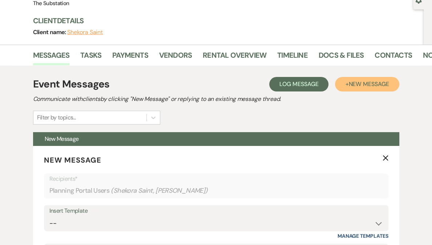
scroll to position [182, 0]
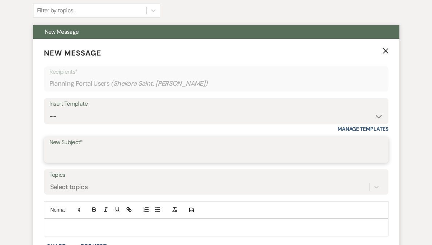
click at [105, 151] on input "New Subject*" at bounding box center [216, 155] width 334 height 14
click at [66, 155] on input "Site Visit rescheudle &" at bounding box center [216, 155] width 334 height 14
click at [93, 153] on input "Site visit rescheudle &" at bounding box center [216, 155] width 334 height 14
click at [144, 152] on input "Site visit reschedule &" at bounding box center [216, 155] width 334 height 14
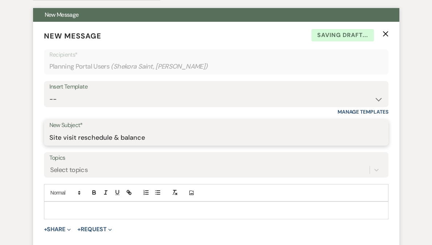
scroll to position [231, 0]
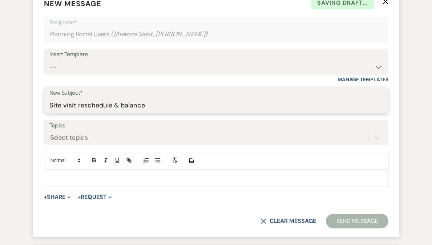
type input "Site visit reschedule & balance"
click at [79, 179] on p at bounding box center [216, 178] width 333 height 8
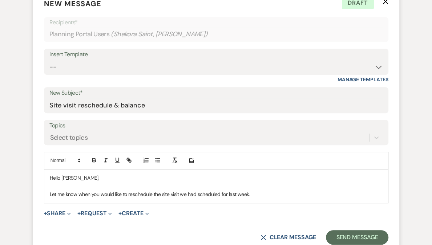
click at [198, 173] on div "Hello [PERSON_NAME], Let me know when you would like to reschedule the site vis…" at bounding box center [216, 186] width 344 height 33
click at [266, 192] on p "Let me know when you would like to reschedule the site visit we had scheduled f…" at bounding box center [216, 194] width 333 height 8
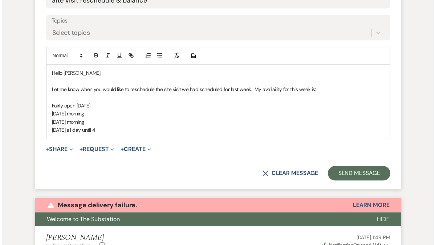
scroll to position [338, 0]
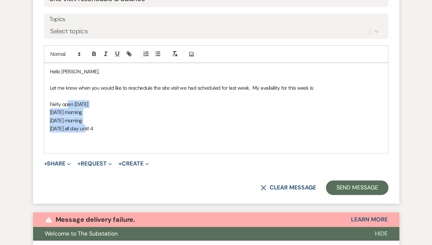
drag, startPoint x: 66, startPoint y: 102, endPoint x: 84, endPoint y: 130, distance: 33.2
click at [84, 130] on div "Hello [PERSON_NAME], Let me know when you would like to reschedule the site vis…" at bounding box center [216, 108] width 344 height 90
click at [158, 55] on icon "button" at bounding box center [157, 54] width 7 height 7
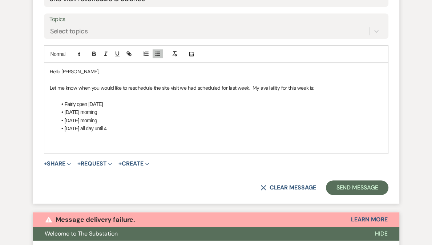
click at [66, 140] on p at bounding box center [216, 137] width 333 height 8
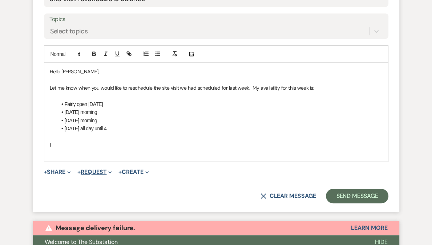
click at [101, 171] on button "+ Request Expand" at bounding box center [94, 172] width 35 height 6
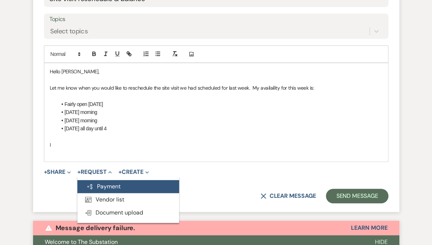
click at [100, 188] on button "Generate Payment Payment" at bounding box center [128, 186] width 102 height 13
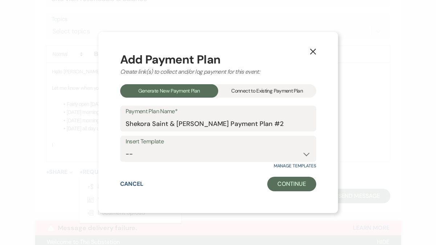
click at [257, 93] on div "Connect to Existing Payment Plan" at bounding box center [267, 90] width 98 height 13
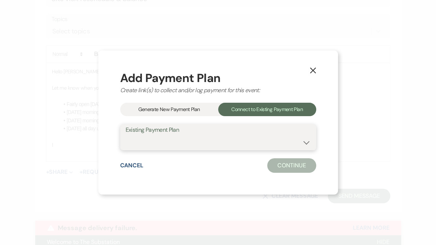
click at [188, 147] on select "[PERSON_NAME] Saint's Payment Plan #1" at bounding box center [218, 143] width 185 height 14
select select "19623"
click at [126, 136] on select "[PERSON_NAME] Saint's Payment Plan #1" at bounding box center [218, 143] width 185 height 14
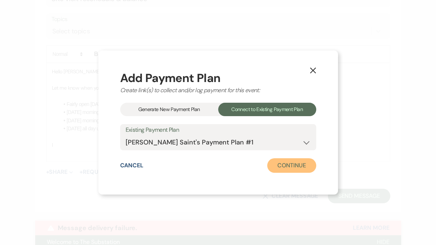
click at [297, 167] on button "Continue" at bounding box center [291, 165] width 49 height 15
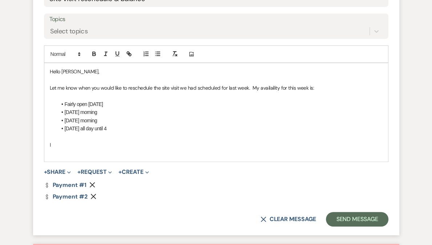
click at [93, 185] on icon "Remove" at bounding box center [92, 185] width 6 height 6
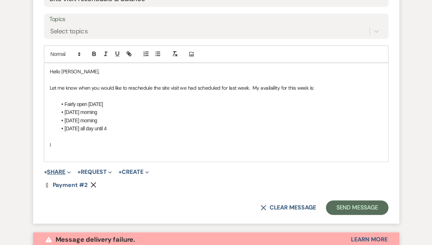
click at [64, 173] on button "+ Share Expand" at bounding box center [57, 172] width 27 height 6
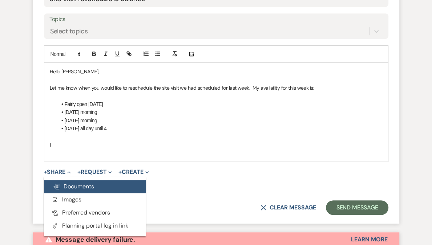
click at [72, 190] on button "Doc Upload Documents" at bounding box center [95, 186] width 102 height 13
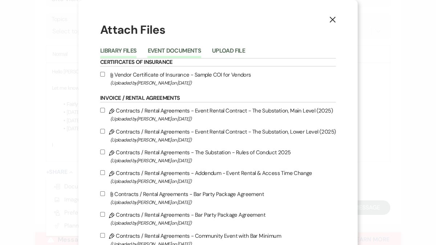
click at [185, 48] on button "Event Documents" at bounding box center [174, 53] width 53 height 10
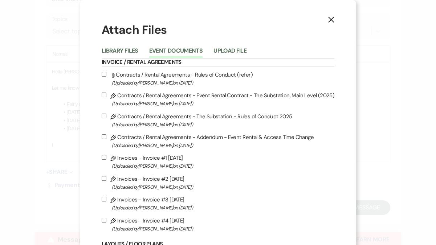
scroll to position [10, 0]
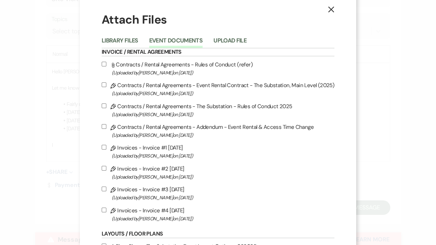
click at [146, 214] on label "Pencil Invoices - Invoice #4 [DATE] (Uploaded by [PERSON_NAME] on [DATE] )" at bounding box center [218, 214] width 233 height 17
click at [106, 213] on input "Pencil Invoices - Invoice #4 [DATE] (Uploaded by [PERSON_NAME] on [DATE] )" at bounding box center [104, 210] width 5 height 5
checkbox input "true"
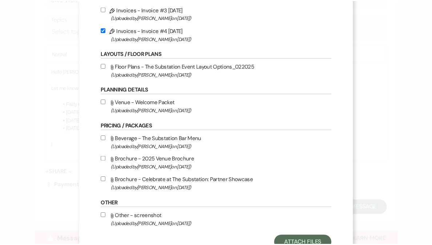
scroll to position [219, 0]
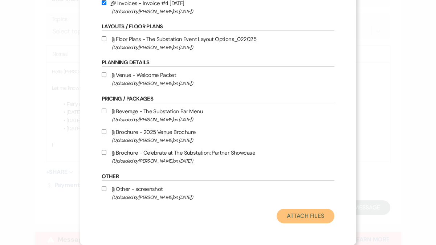
click at [302, 217] on button "Attach Files" at bounding box center [306, 216] width 58 height 15
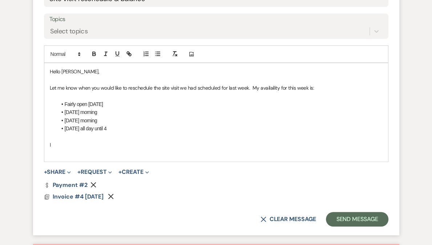
click at [71, 139] on p at bounding box center [216, 137] width 333 height 8
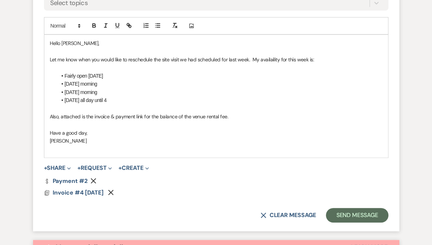
scroll to position [391, 0]
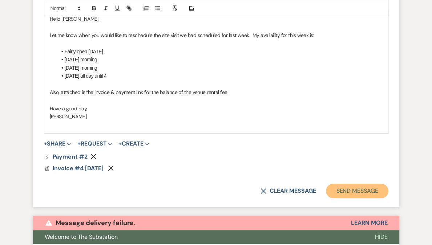
click at [352, 186] on button "Send Message" at bounding box center [357, 191] width 62 height 15
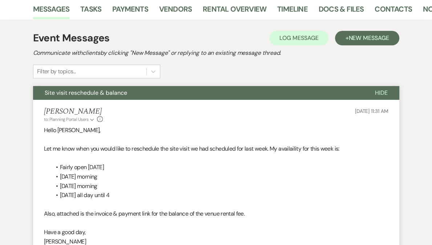
scroll to position [0, 0]
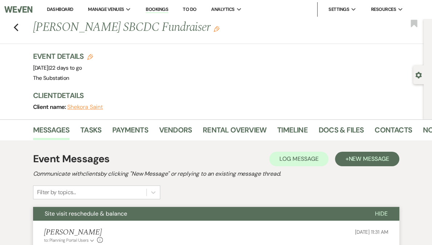
click at [73, 8] on link "Dashboard" at bounding box center [60, 9] width 26 height 6
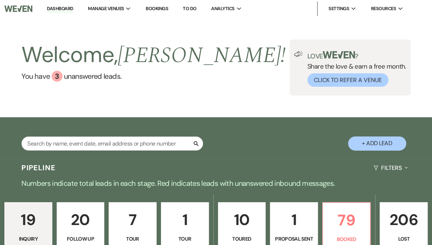
scroll to position [1, 0]
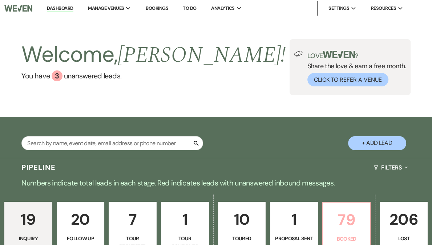
click at [334, 206] on link "79 Booked" at bounding box center [346, 229] width 49 height 55
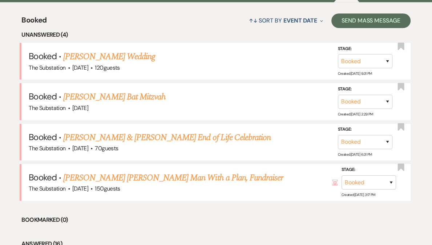
scroll to position [274, 0]
click at [116, 58] on link "[PERSON_NAME] Wedding" at bounding box center [109, 56] width 92 height 13
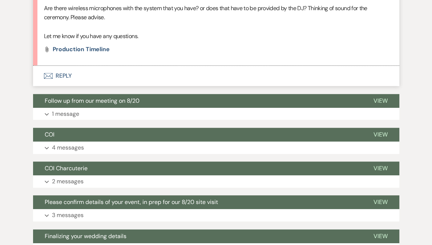
scroll to position [415, 0]
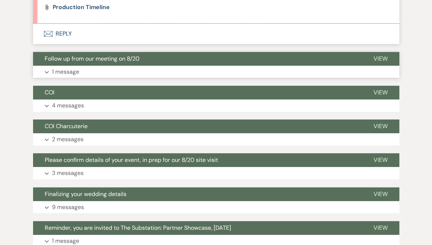
click at [105, 73] on button "Expand 1 message" at bounding box center [216, 72] width 366 height 12
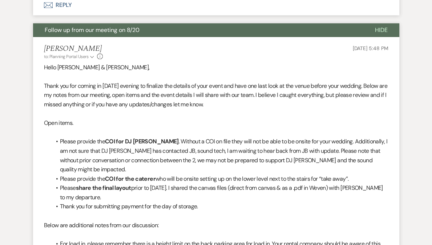
scroll to position [451, 0]
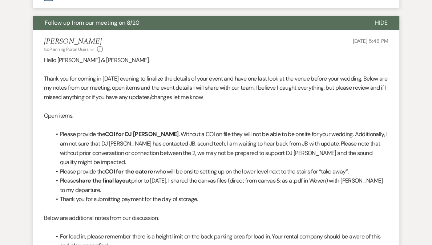
drag, startPoint x: 104, startPoint y: 172, endPoint x: 158, endPoint y: 173, distance: 53.8
click at [158, 173] on li "Please provide the COI for the caterer who will be onsite setting up on the low…" at bounding box center [219, 171] width 337 height 9
copy li "COI for the caterer"
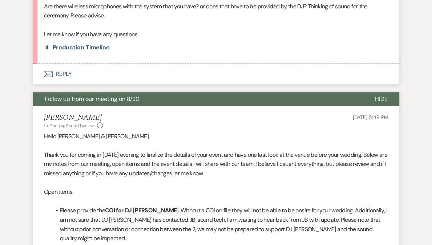
scroll to position [296, 0]
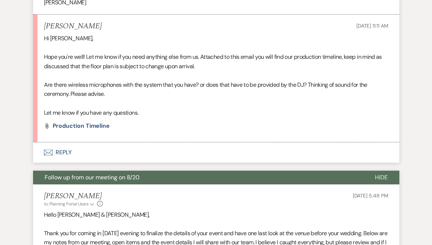
click at [69, 152] on button "Envelope Reply" at bounding box center [216, 152] width 366 height 20
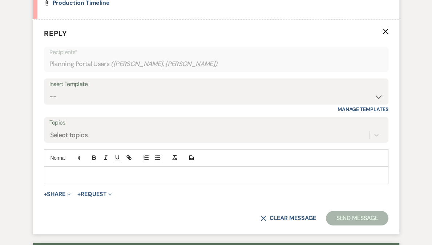
scroll to position [423, 0]
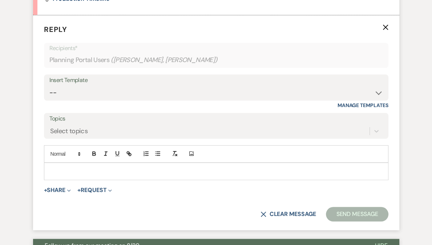
click at [69, 172] on p at bounding box center [216, 172] width 333 height 8
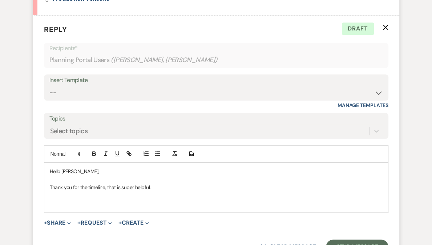
click at [69, 172] on p "Hello [PERSON_NAME]," at bounding box center [216, 172] width 333 height 8
click at [161, 189] on p "Thank you for the timeline, that is super helpful." at bounding box center [216, 188] width 333 height 8
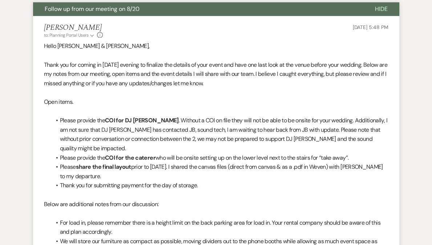
scroll to position [694, 0]
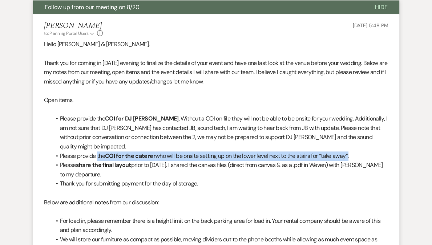
drag, startPoint x: 97, startPoint y: 156, endPoint x: 361, endPoint y: 154, distance: 264.2
click at [361, 154] on li "Please provide the COI for the caterer who will be onsite setting up on the low…" at bounding box center [219, 156] width 337 height 9
copy li "the COI for the caterer who will be onsite setting up on the lower level next t…"
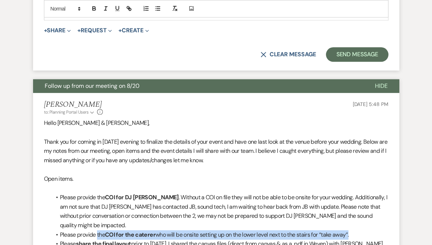
scroll to position [457, 0]
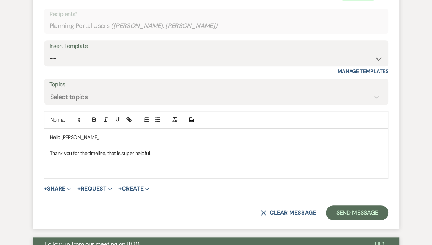
click at [193, 158] on p at bounding box center [216, 162] width 333 height 8
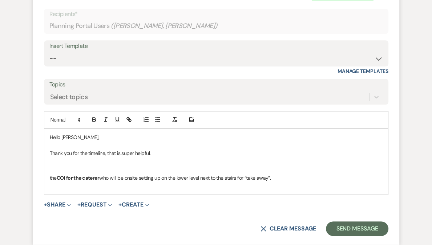
click at [166, 152] on p "Thank you for the timeline, that is super helpful." at bounding box center [216, 153] width 333 height 8
click at [166, 152] on p "Thank you for the timeline, that is super helpful. I trust you saw the Weven me…" at bounding box center [216, 153] width 333 height 8
click at [117, 172] on p at bounding box center [216, 170] width 333 height 8
click at [315, 153] on p "Thank you for the timeline, that is super helpful. I trust you saw the Weven me…" at bounding box center [216, 153] width 333 height 8
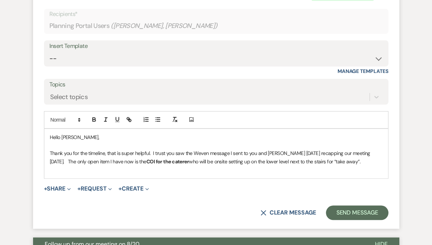
click at [366, 162] on p "Thank you for the timeline, that is super helpful. I trust you saw the Weven me…" at bounding box center [216, 157] width 333 height 16
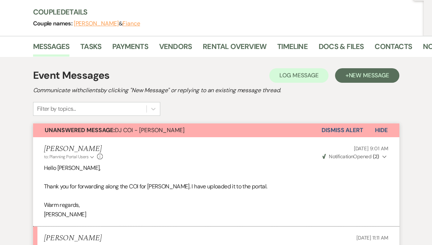
scroll to position [0, 0]
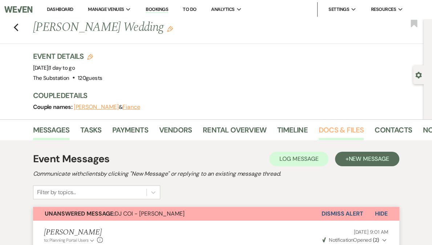
click at [328, 132] on link "Docs & Files" at bounding box center [341, 132] width 45 height 16
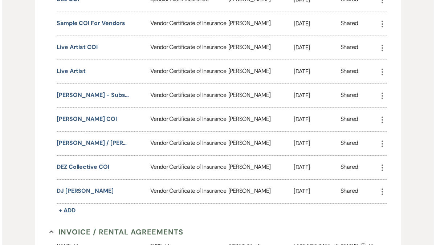
scroll to position [272, 0]
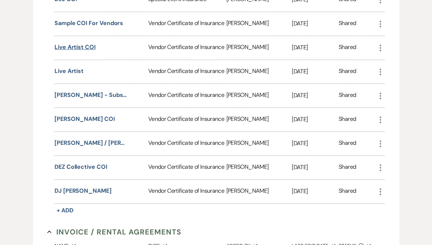
click at [80, 47] on button "Live Artist COI" at bounding box center [75, 47] width 41 height 9
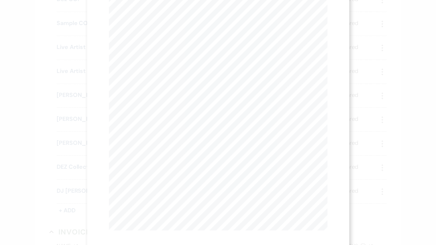
scroll to position [16, 0]
click at [325, 3] on icon "X" at bounding box center [324, 3] width 7 height 7
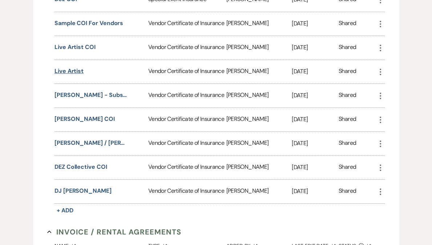
click at [76, 72] on button "Live Artist" at bounding box center [69, 71] width 29 height 9
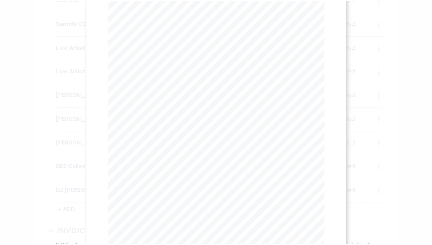
scroll to position [0, 0]
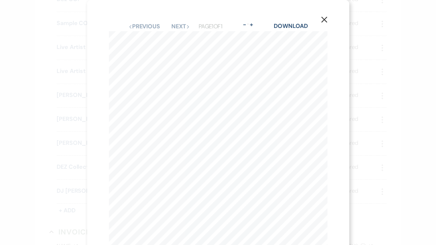
click at [321, 20] on icon "X" at bounding box center [324, 19] width 7 height 7
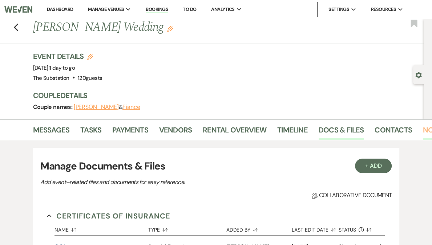
click at [425, 130] on link "Notes" at bounding box center [434, 132] width 23 height 16
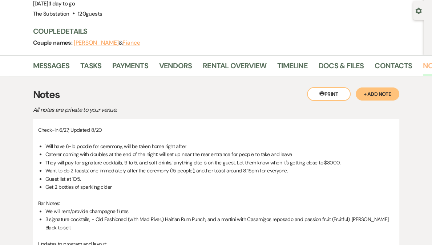
scroll to position [64, 0]
click at [56, 63] on link "Messages" at bounding box center [51, 68] width 37 height 16
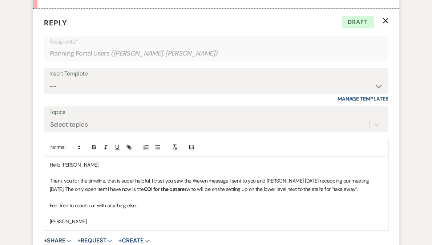
scroll to position [451, 0]
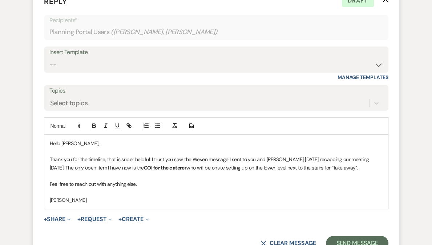
click at [351, 167] on p "Thank you for the timeline, that is super helpful. I trust you saw the Weven me…" at bounding box center [216, 164] width 333 height 16
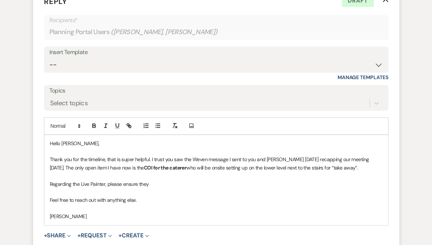
click at [80, 185] on p "Regarding the Live Painter, please ensure they" at bounding box center [216, 184] width 333 height 8
click at [157, 184] on p "Regarding the Live Painter, please ensure they" at bounding box center [216, 184] width 333 height 8
click at [207, 184] on p "Regarding the Live Painter, please ensure they cover the floor under the eisle …" at bounding box center [216, 184] width 333 height 8
click at [205, 183] on p "Regarding the Live Painter, please ensure they cover the floor under the eisle …" at bounding box center [216, 184] width 333 height 8
click at [273, 184] on p "Regarding the Live Painter, please ensure they cover the floor under the easle …" at bounding box center [216, 184] width 333 height 8
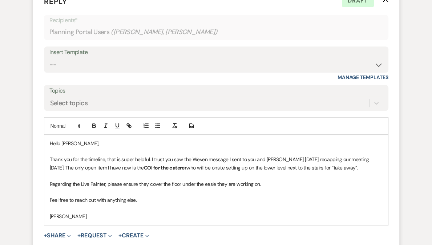
click at [210, 181] on p "Regarding the Live Painter, please ensure they cover the floor under the easle …" at bounding box center [216, 184] width 333 height 8
click at [356, 167] on p "Thank you for the timeline, that is super helpful. I trust you saw the Weven me…" at bounding box center [216, 164] width 333 height 16
click at [48, 181] on div "Hello [PERSON_NAME], Thank you for the timeline, that is super helpful. I trust…" at bounding box center [216, 180] width 344 height 90
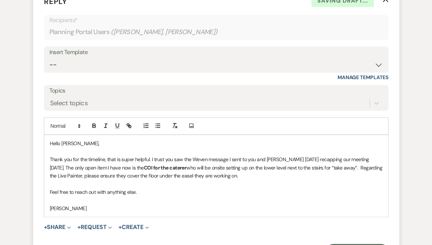
click at [149, 160] on p "Thank you for the timeline, that is super helpful. I trust you saw the Weven me…" at bounding box center [216, 168] width 333 height 24
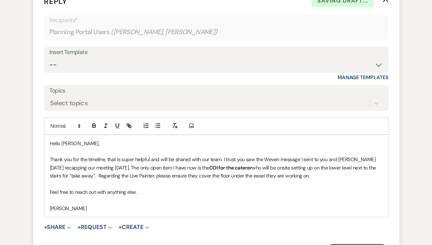
click at [114, 165] on p "Thank you for the timeline, that is super helpful and will be shared with our t…" at bounding box center [216, 168] width 333 height 24
click at [274, 176] on p "Thank you for the timeline, that is super helpful and will be shared with our t…" at bounding box center [216, 168] width 333 height 24
click at [101, 167] on p "Thank you for the timeline, that is super helpful and will be shared with our t…" at bounding box center [216, 168] width 333 height 24
click at [161, 190] on p "Feel free to reach out with anything else." at bounding box center [216, 192] width 333 height 8
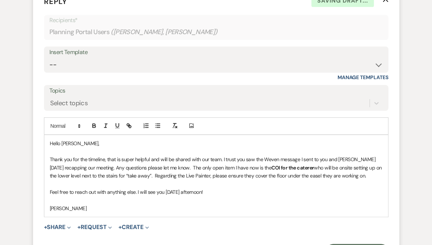
scroll to position [492, 0]
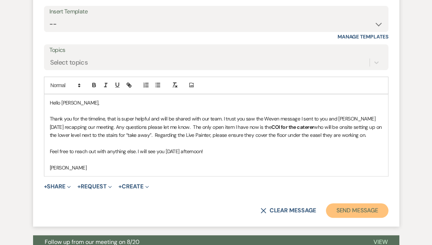
click at [347, 211] on button "Send Message" at bounding box center [357, 210] width 62 height 15
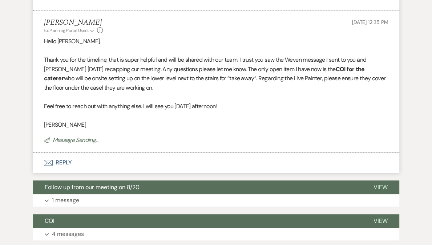
scroll to position [0, 0]
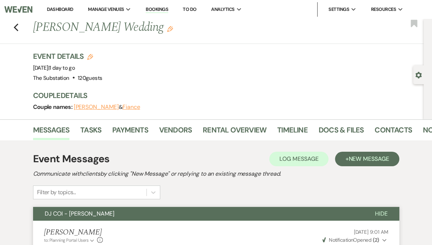
click at [73, 8] on link "Dashboard" at bounding box center [60, 9] width 26 height 6
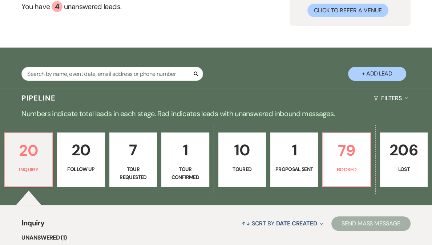
scroll to position [123, 0]
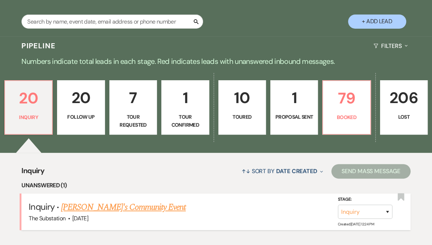
click at [117, 206] on link "[PERSON_NAME]'s Community Event" at bounding box center [123, 207] width 125 height 13
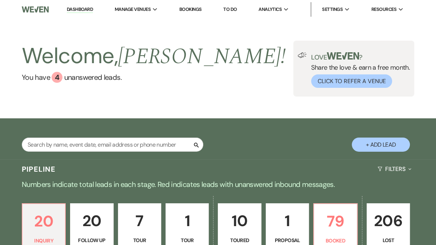
select select "5"
select select "7"
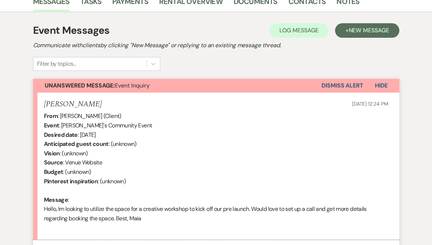
scroll to position [264, 0]
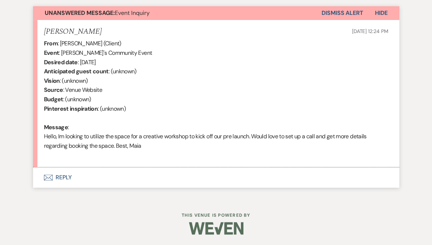
click at [67, 178] on button "Envelope Reply" at bounding box center [216, 178] width 366 height 20
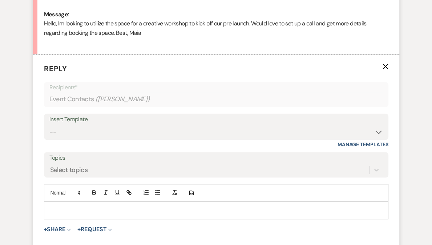
scroll to position [416, 0]
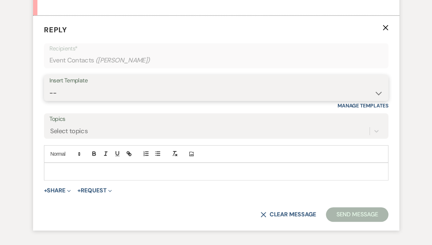
click at [118, 95] on select "-- Weven Planning Portal Introduction (Booked Events) Follow Up Contract (Pre-B…" at bounding box center [216, 93] width 334 height 14
select select "4505"
click at [49, 86] on select "-- Weven Planning Portal Introduction (Booked Events) Follow Up Contract (Pre-B…" at bounding box center [216, 93] width 334 height 14
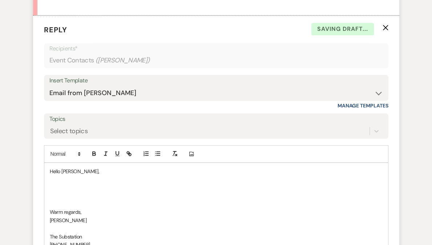
click at [95, 184] on p at bounding box center [216, 188] width 333 height 8
click at [95, 184] on p "Thank you for" at bounding box center [216, 188] width 333 height 8
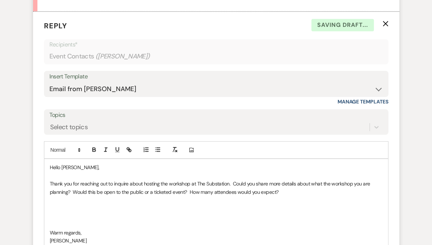
scroll to position [430, 0]
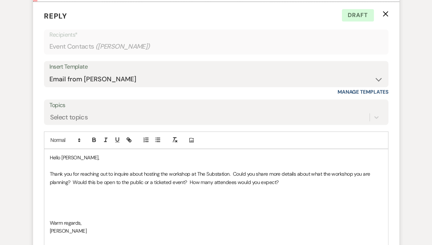
click at [317, 180] on p "Thank you for reaching out to inquire about hosting the workshop at The Substat…" at bounding box center [216, 178] width 333 height 16
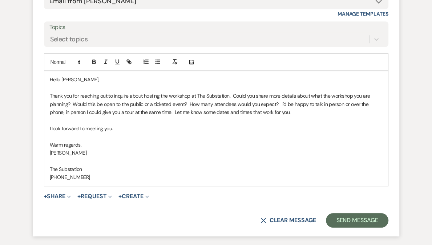
scroll to position [565, 0]
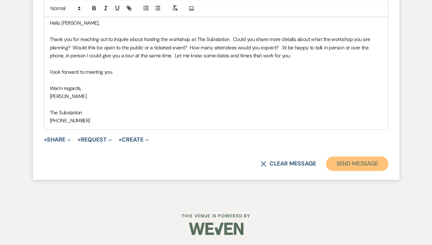
click at [361, 164] on button "Send Message" at bounding box center [357, 164] width 62 height 15
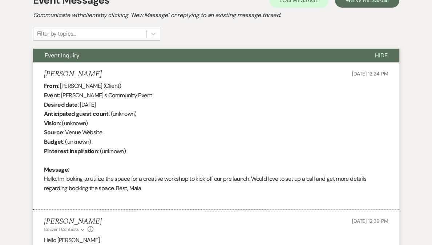
scroll to position [0, 0]
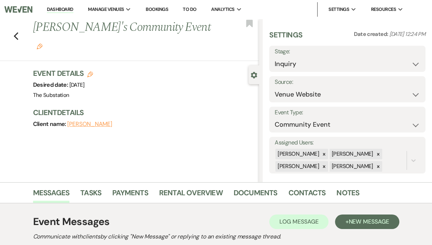
click at [73, 10] on link "Dashboard" at bounding box center [60, 9] width 26 height 7
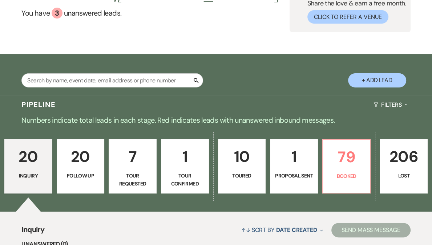
scroll to position [181, 0]
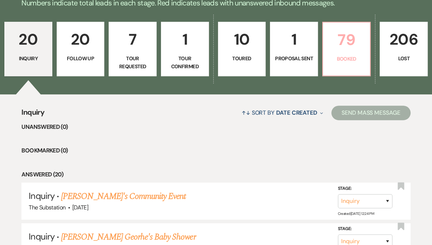
click at [340, 45] on p "79" at bounding box center [346, 40] width 39 height 24
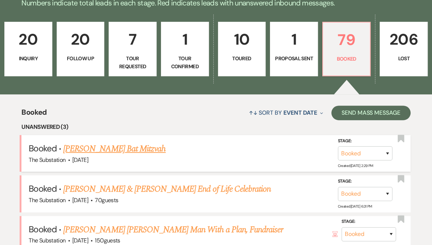
click at [129, 149] on link "[PERSON_NAME] Bat Mitzvah" at bounding box center [114, 148] width 102 height 13
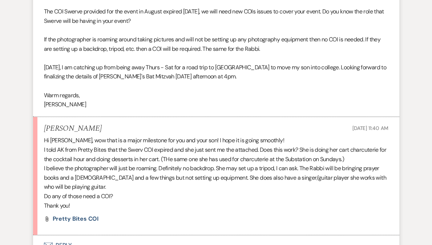
scroll to position [539, 0]
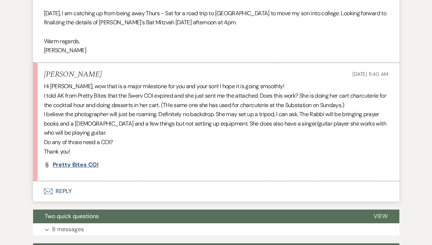
click at [81, 165] on span "Pretty Bites COI" at bounding box center [76, 165] width 46 height 8
click at [64, 191] on button "Envelope Reply" at bounding box center [216, 191] width 366 height 20
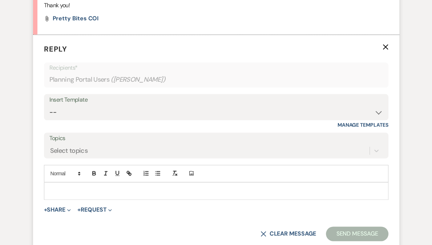
scroll to position [707, 0]
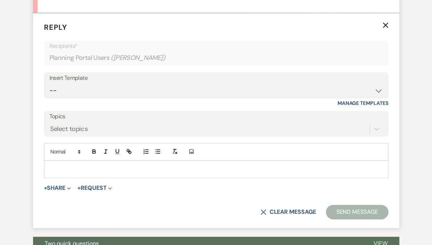
click at [69, 168] on p at bounding box center [216, 169] width 333 height 8
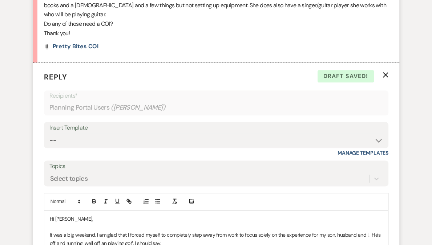
scroll to position [794, 0]
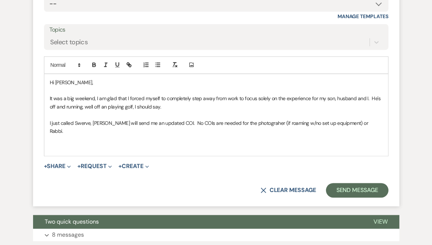
click at [245, 124] on p "I just called Swerve, [PERSON_NAME] will send me an updated COI. No COIs are ne…" at bounding box center [216, 127] width 333 height 16
click at [367, 120] on p "I just called Swerve, [PERSON_NAME] will send me an updated COI. No COIs are ne…" at bounding box center [216, 127] width 333 height 16
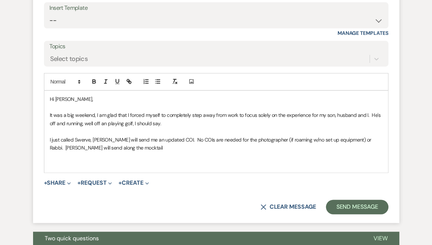
scroll to position [777, 0]
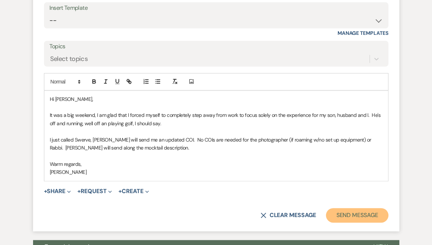
click at [354, 216] on button "Send Message" at bounding box center [357, 215] width 62 height 15
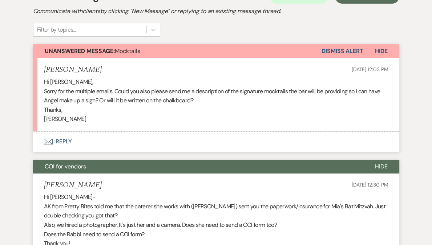
scroll to position [0, 0]
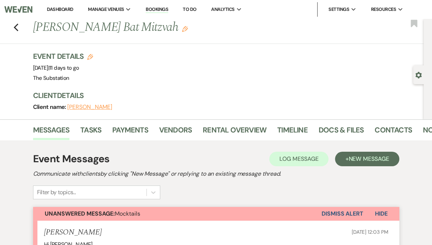
click at [73, 7] on link "Dashboard" at bounding box center [60, 9] width 26 height 6
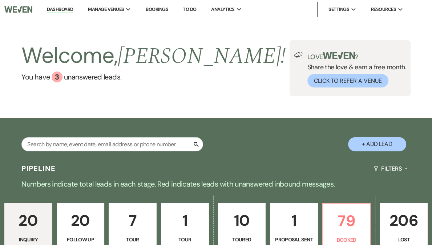
scroll to position [115, 0]
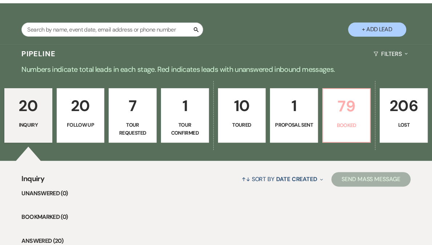
click at [343, 105] on p "79" at bounding box center [346, 106] width 39 height 24
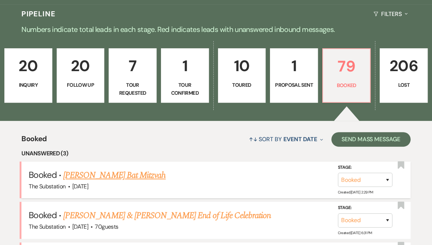
scroll to position [154, 0]
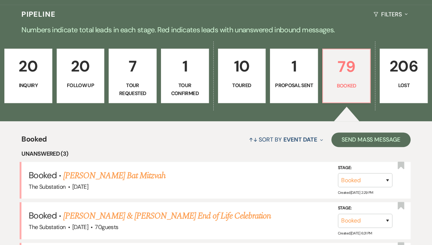
click at [48, 73] on p "20" at bounding box center [28, 66] width 39 height 24
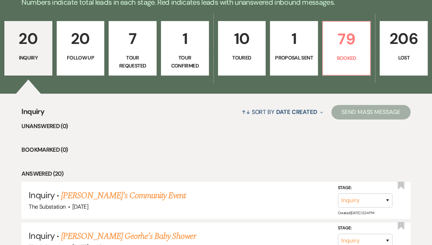
scroll to position [258, 0]
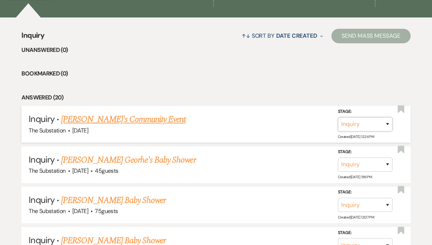
click at [368, 125] on select "Inquiry Follow Up Tour Requested Tour Confirmed Toured Proposal Sent Booked Lost" at bounding box center [365, 124] width 55 height 14
click at [338, 117] on select "Inquiry Follow Up Tour Requested Tour Confirmed Toured Proposal Sent Booked Lost" at bounding box center [365, 124] width 55 height 14
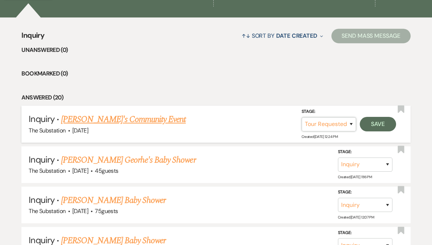
click at [331, 124] on select "Inquiry Follow Up Tour Requested Tour Confirmed Toured Proposal Sent Booked Lost" at bounding box center [329, 124] width 55 height 14
select select "4"
click at [302, 117] on select "Inquiry Follow Up Tour Requested Tour Confirmed Toured Proposal Sent Booked Lost" at bounding box center [329, 124] width 55 height 14
click at [371, 123] on button "Save" at bounding box center [378, 124] width 36 height 15
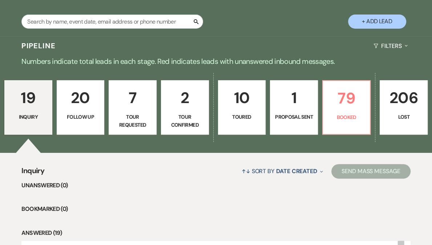
scroll to position [95, 0]
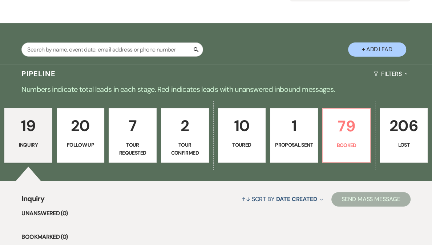
click at [97, 139] on link "20 Follow Up" at bounding box center [81, 135] width 48 height 55
select select "9"
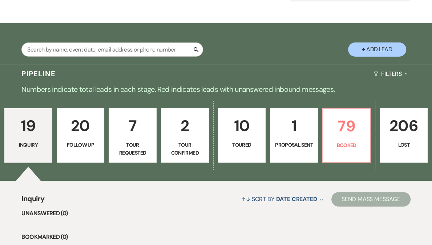
select select "9"
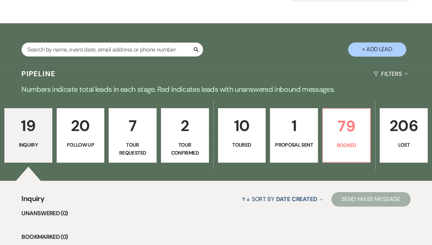
select select "9"
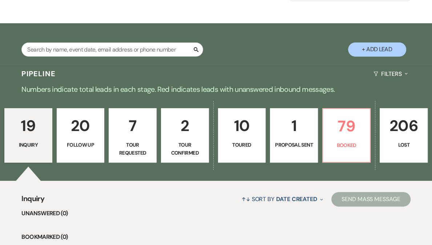
select select "9"
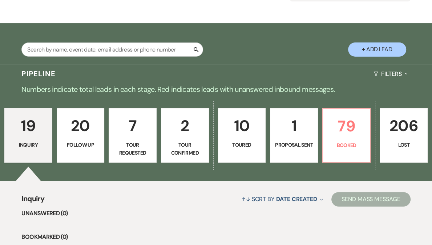
select select "9"
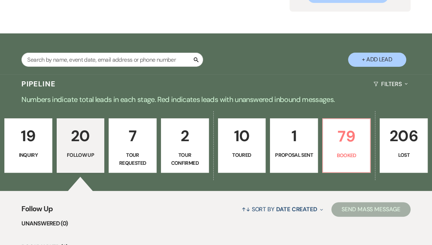
scroll to position [115, 0]
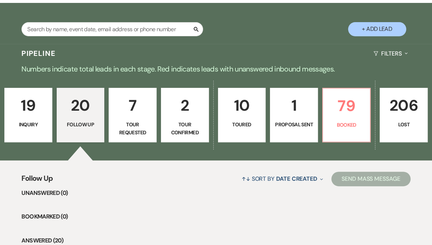
click at [150, 126] on p "Tour Requested" at bounding box center [132, 129] width 39 height 16
select select "2"
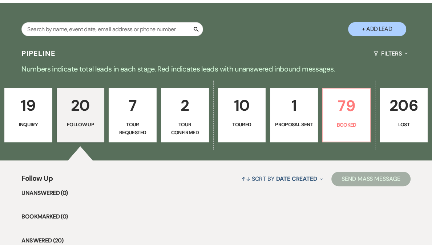
select select "2"
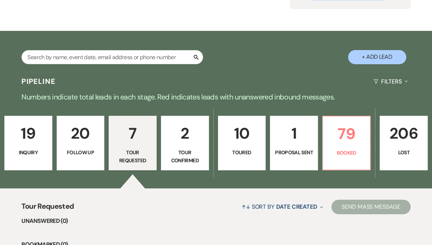
scroll to position [116, 0]
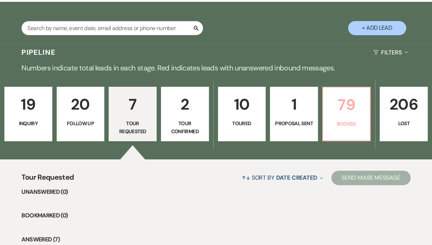
click at [334, 116] on p "79" at bounding box center [346, 105] width 39 height 24
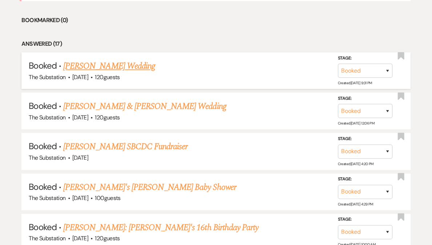
scroll to position [472, 0]
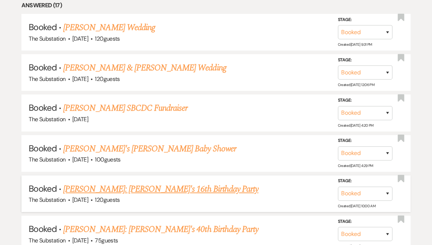
click at [131, 187] on link "[PERSON_NAME]: [PERSON_NAME]'s 16th Birthday Party" at bounding box center [160, 189] width 195 height 13
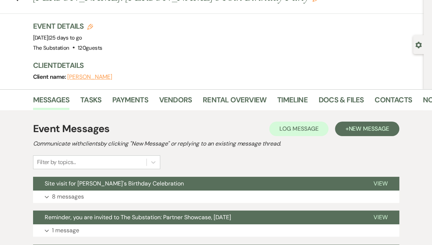
scroll to position [7, 0]
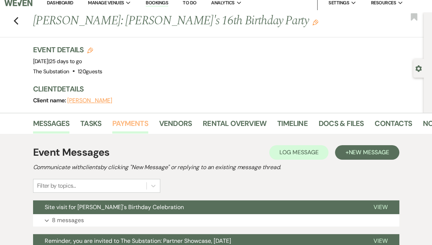
click at [133, 126] on link "Payments" at bounding box center [130, 126] width 36 height 16
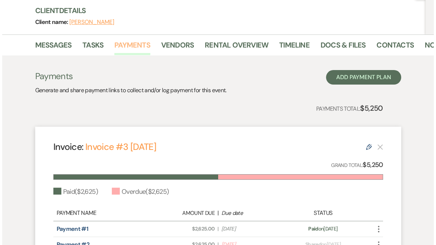
scroll to position [180, 0]
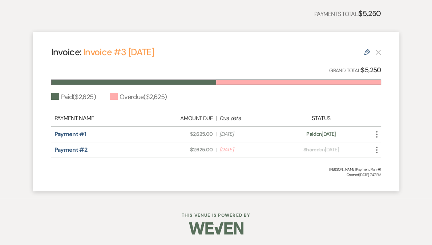
click at [377, 151] on icon "More" at bounding box center [376, 150] width 9 height 9
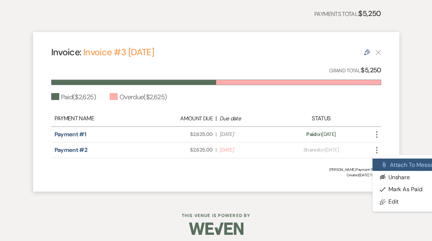
click at [389, 164] on button "Attach File Attach to Message" at bounding box center [408, 164] width 73 height 12
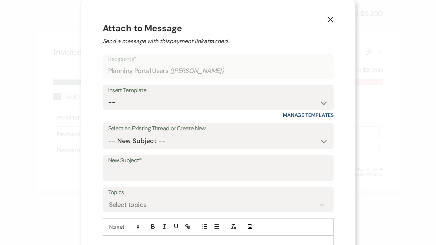
scroll to position [53, 0]
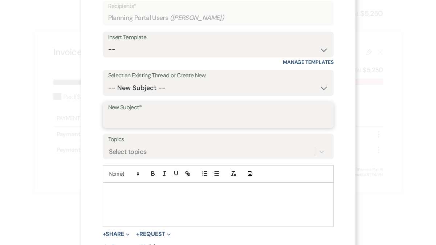
click at [151, 121] on input "New Subject*" at bounding box center [218, 120] width 220 height 14
type input "Confirming site visit"
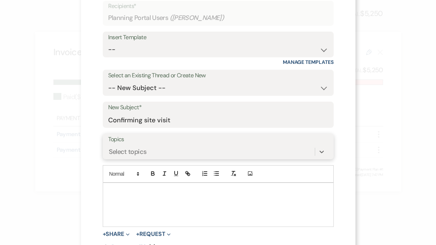
scroll to position [81, 0]
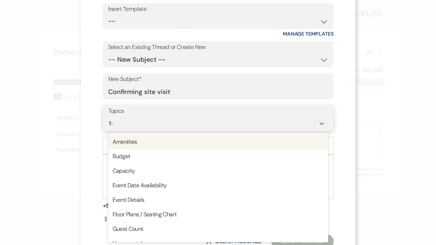
type input "tou"
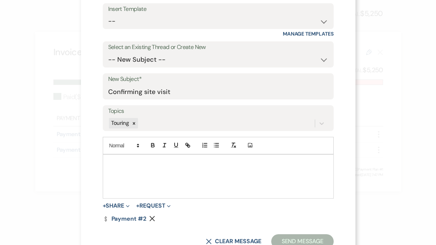
click at [139, 163] on p at bounding box center [218, 163] width 219 height 8
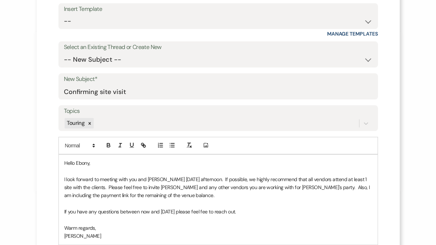
scroll to position [123, 0]
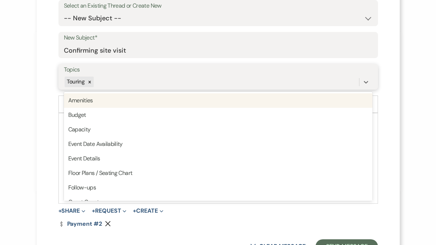
click at [108, 85] on div "Touring" at bounding box center [211, 82] width 295 height 13
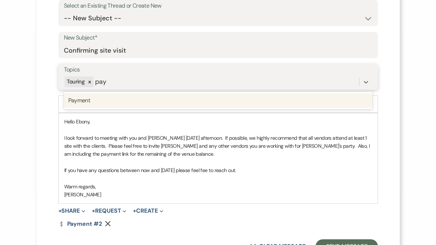
type input "paym"
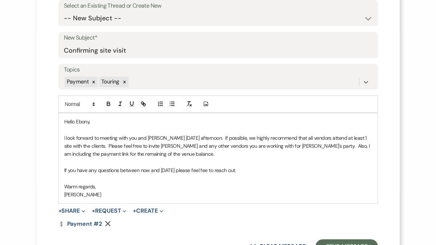
click at [290, 146] on p "I look forward to meeting with you and [PERSON_NAME] [DATE] afternoon. If possi…" at bounding box center [218, 146] width 308 height 24
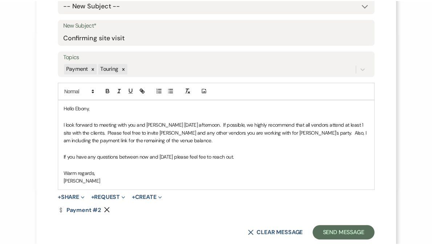
scroll to position [153, 0]
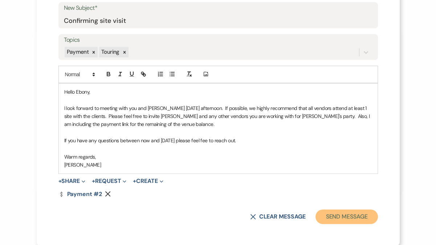
click at [336, 219] on button "Send Message" at bounding box center [347, 217] width 62 height 15
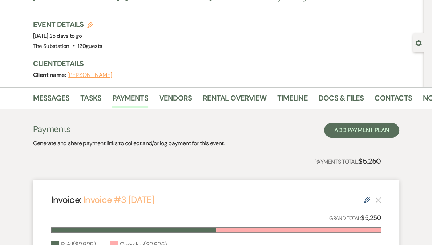
scroll to position [0, 0]
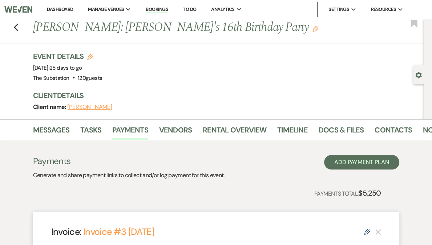
click at [73, 8] on link "Dashboard" at bounding box center [60, 9] width 26 height 6
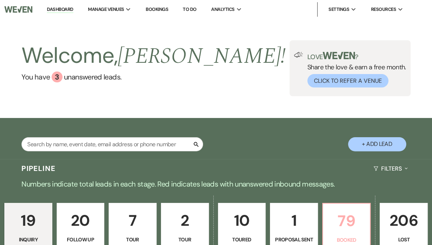
click at [331, 227] on p "79" at bounding box center [346, 221] width 39 height 24
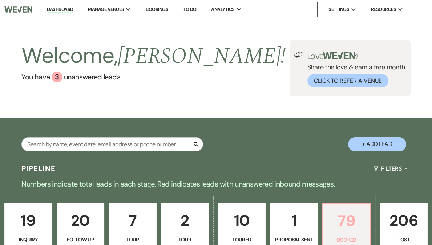
click at [332, 227] on p "79" at bounding box center [346, 221] width 39 height 24
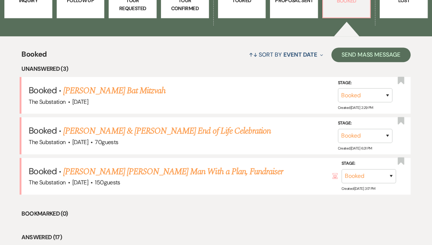
scroll to position [241, 0]
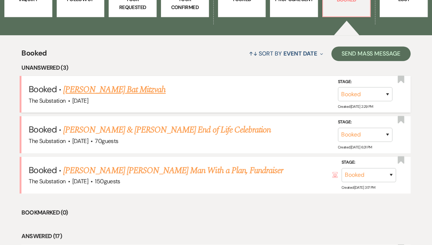
click at [118, 90] on link "[PERSON_NAME] Bat Mitzvah" at bounding box center [114, 89] width 102 height 13
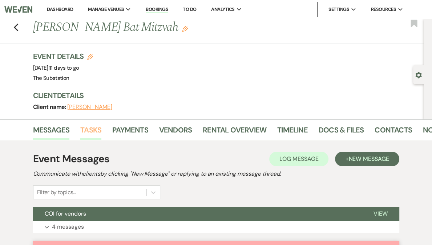
click at [86, 128] on link "Tasks" at bounding box center [90, 132] width 21 height 16
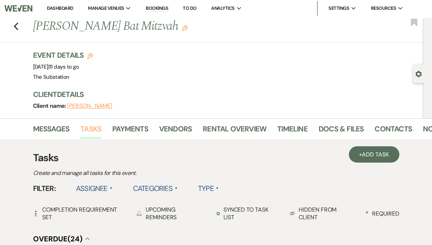
scroll to position [98, 0]
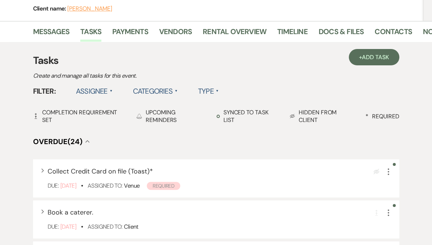
click at [97, 91] on label "Assignee ▲" at bounding box center [94, 91] width 37 height 13
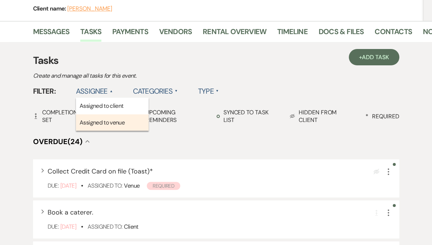
click at [104, 119] on li "Assigned to venue" at bounding box center [112, 122] width 73 height 17
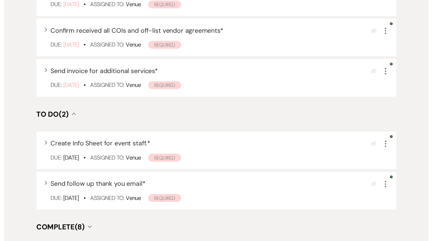
scroll to position [322, 0]
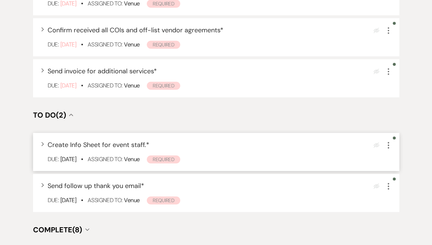
click at [388, 144] on use "button" at bounding box center [388, 145] width 1 height 7
click at [390, 145] on icon "More" at bounding box center [388, 145] width 9 height 9
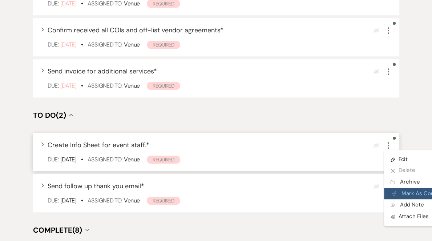
click at [397, 191] on button "Plan Portal Link Mark As Complete" at bounding box center [419, 194] width 71 height 12
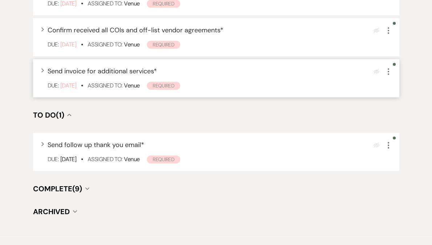
click at [390, 73] on icon "More" at bounding box center [388, 71] width 9 height 9
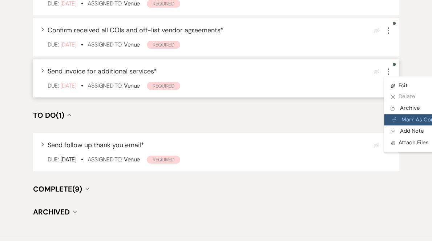
click at [397, 117] on button "Plan Portal Link Mark As Complete" at bounding box center [419, 120] width 71 height 12
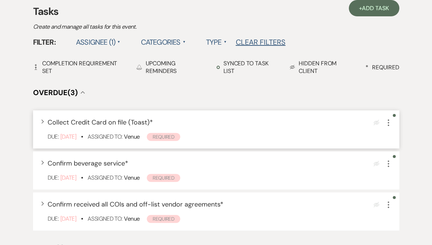
scroll to position [107, 0]
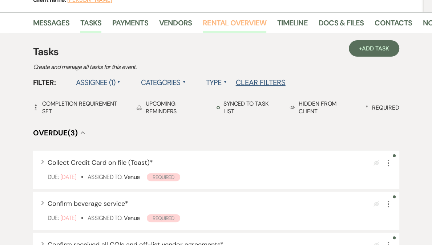
click at [214, 25] on link "Rental Overview" at bounding box center [235, 25] width 64 height 16
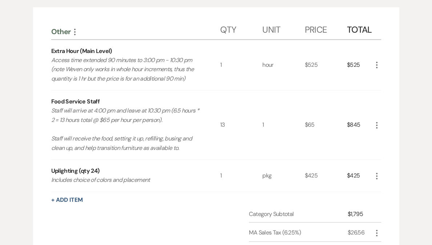
scroll to position [68, 0]
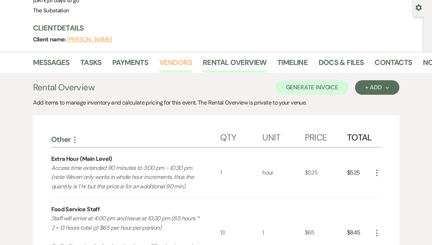
click at [167, 62] on link "Vendors" at bounding box center [175, 65] width 33 height 16
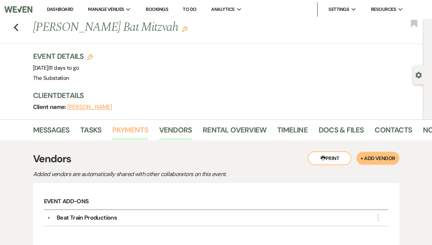
click at [126, 126] on link "Payments" at bounding box center [130, 132] width 36 height 16
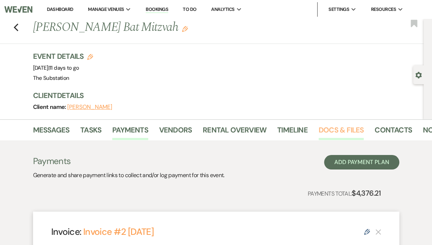
click at [332, 134] on link "Docs & Files" at bounding box center [341, 132] width 45 height 16
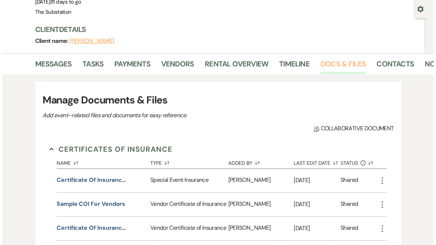
scroll to position [189, 0]
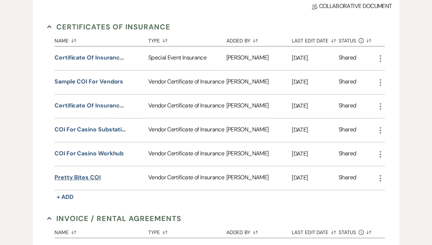
click at [85, 174] on button "Pretty Bites COI" at bounding box center [78, 177] width 46 height 9
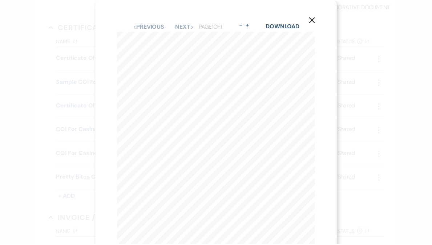
scroll to position [0, 0]
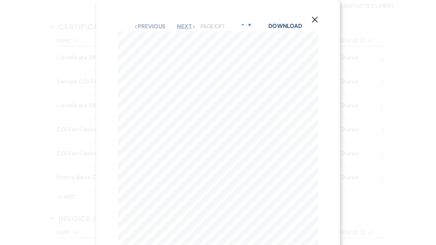
click at [185, 27] on button "Next Next" at bounding box center [186, 27] width 19 height 6
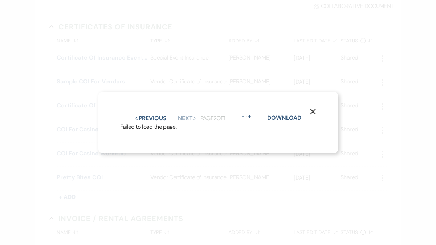
click at [314, 109] on icon "X" at bounding box center [313, 111] width 7 height 7
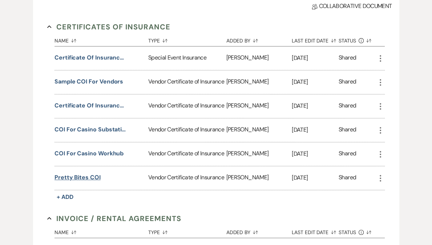
scroll to position [302, 0]
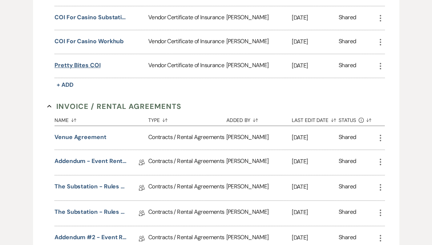
click at [90, 63] on button "Pretty Bites COI" at bounding box center [78, 65] width 46 height 9
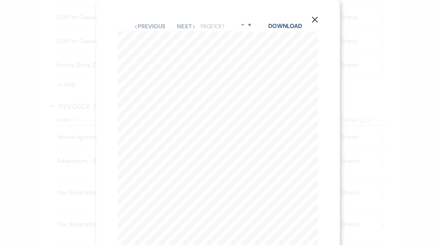
click at [316, 19] on use "button" at bounding box center [315, 20] width 6 height 6
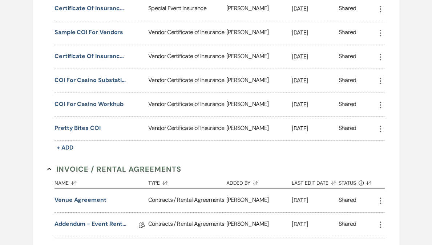
scroll to position [207, 0]
